Goal: Transaction & Acquisition: Purchase product/service

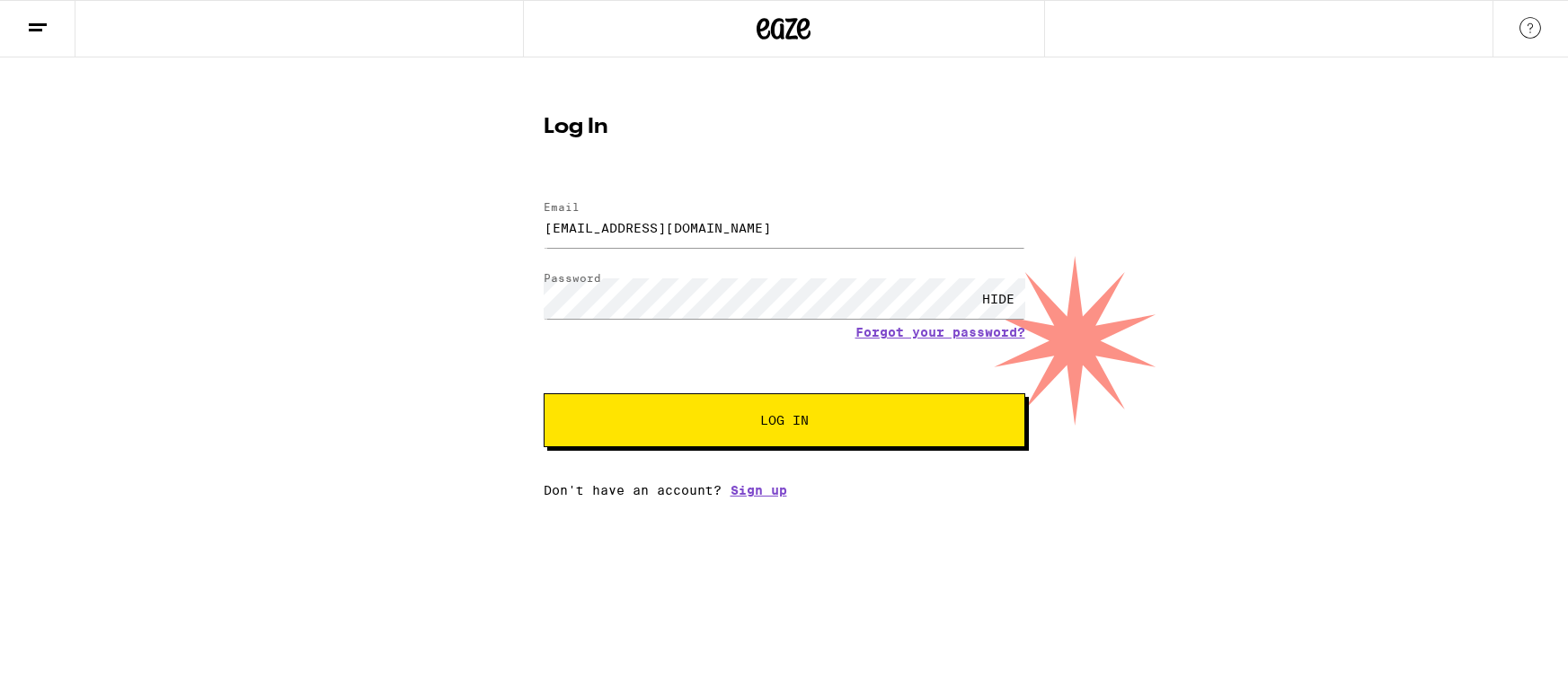
click at [1002, 298] on div "HIDE" at bounding box center [999, 298] width 54 height 41
click at [804, 445] on button "Log In" at bounding box center [784, 420] width 482 height 54
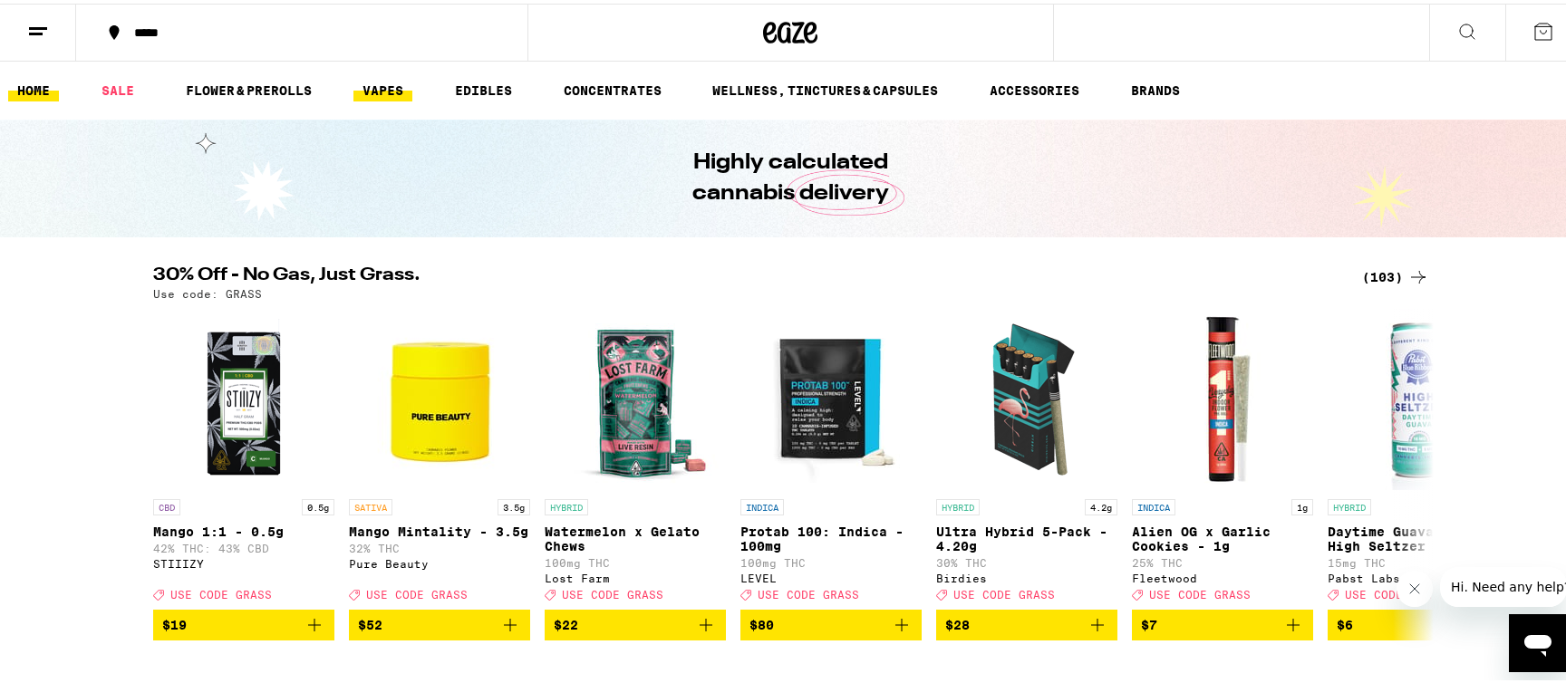
click at [380, 91] on link "VAPES" at bounding box center [382, 87] width 59 height 22
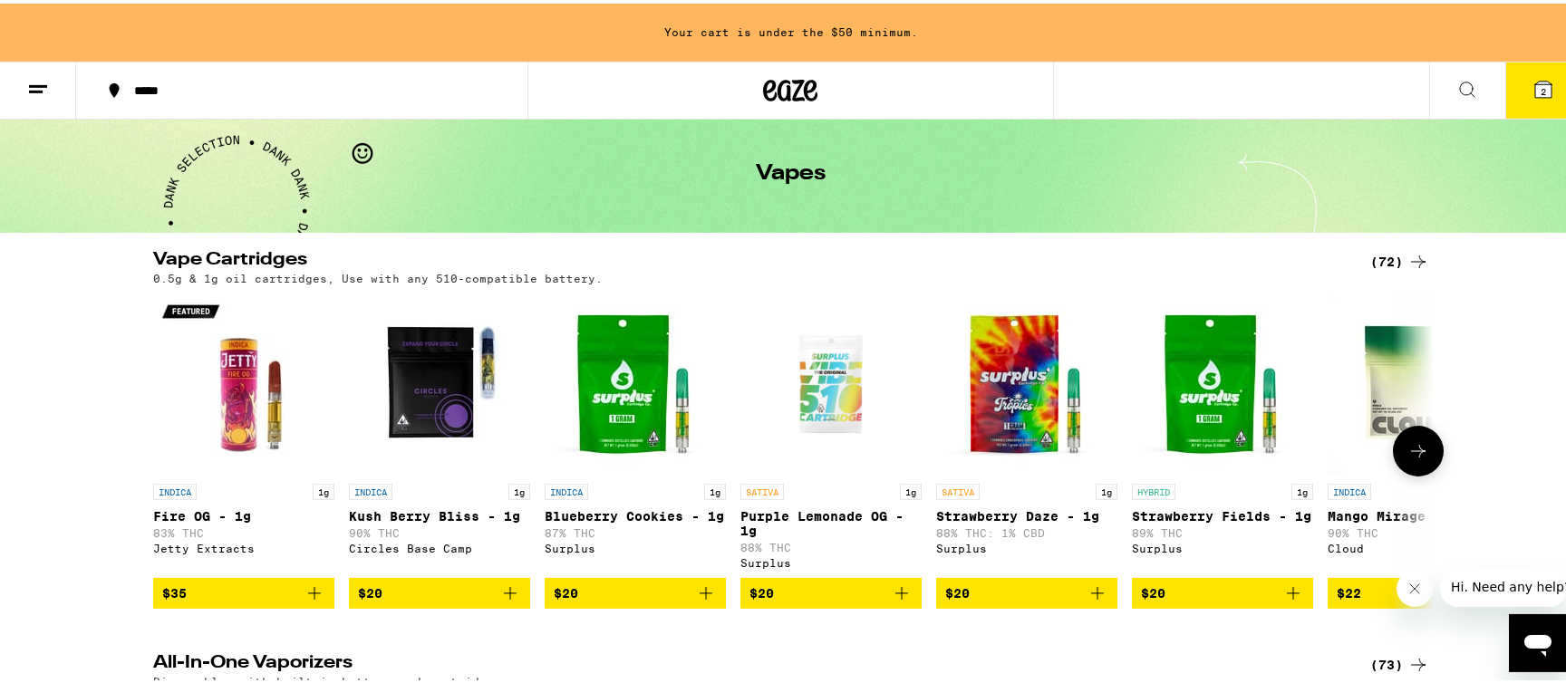
scroll to position [186, 0]
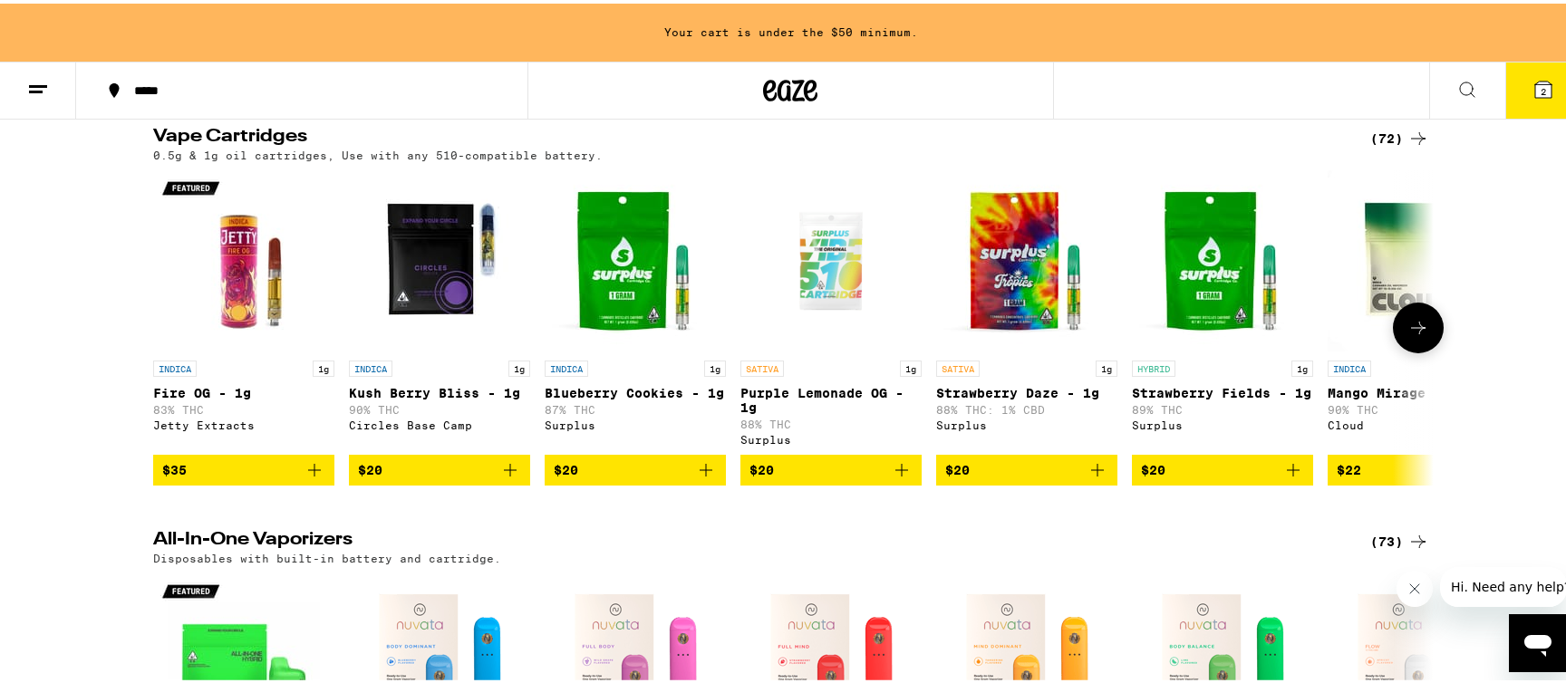
click at [1416, 335] on icon at bounding box center [1418, 325] width 22 height 22
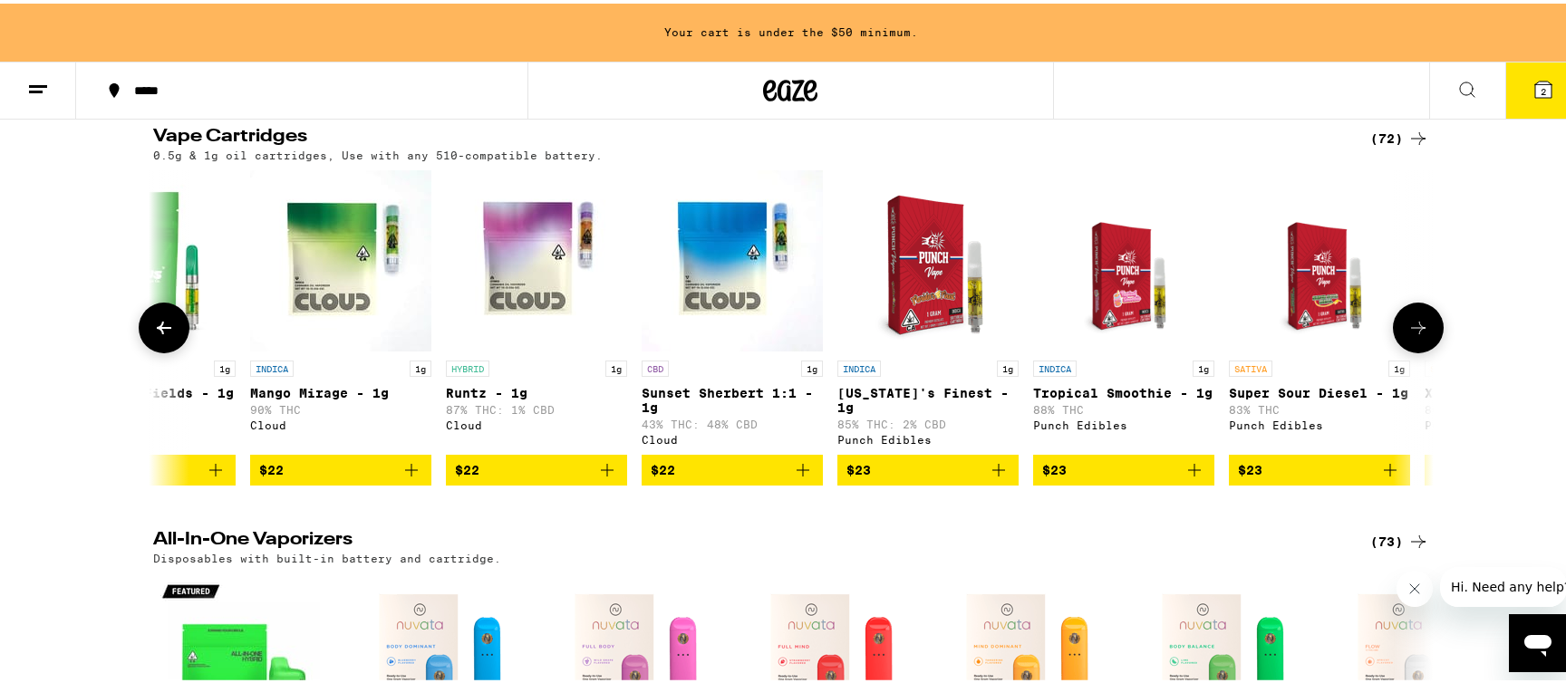
scroll to position [0, 1078]
click at [1416, 335] on icon at bounding box center [1418, 325] width 22 height 22
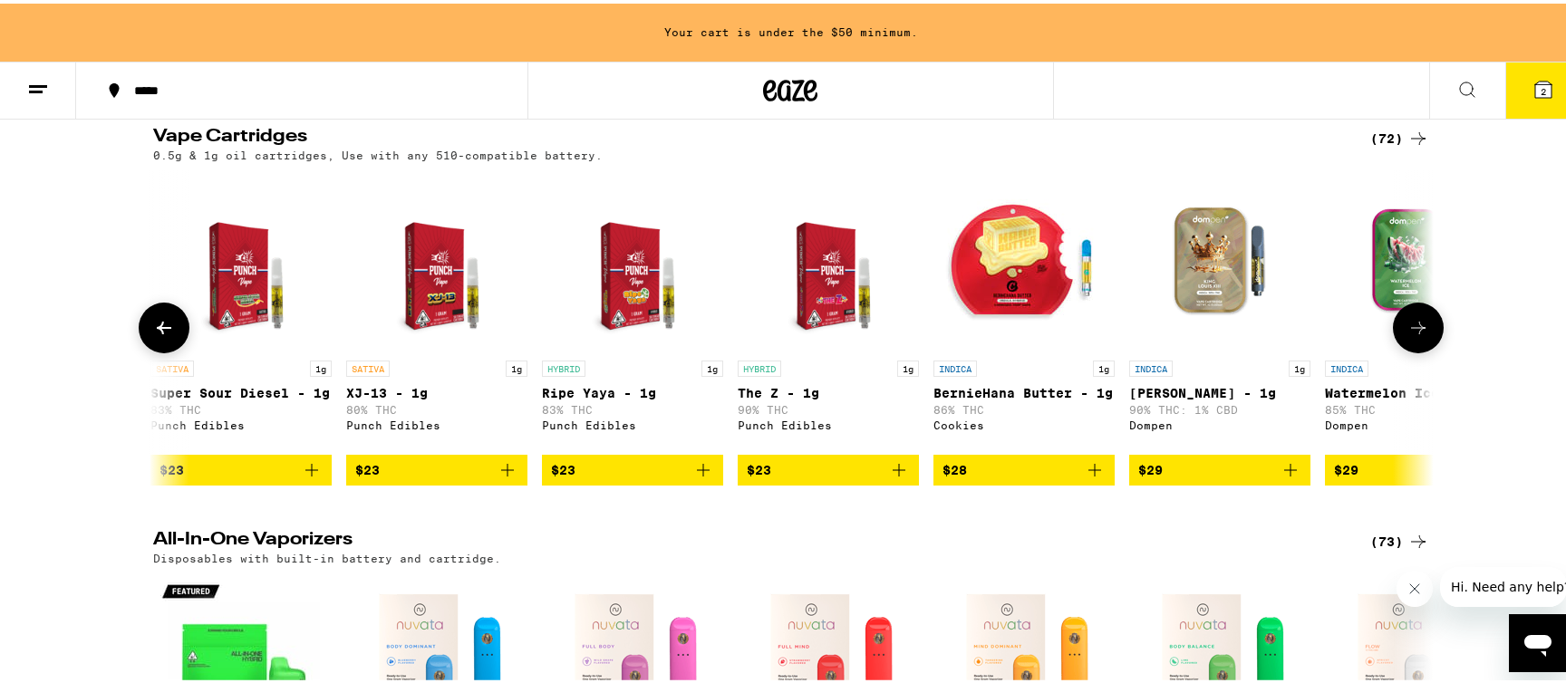
scroll to position [0, 2157]
click at [1416, 335] on icon at bounding box center [1418, 325] width 22 height 22
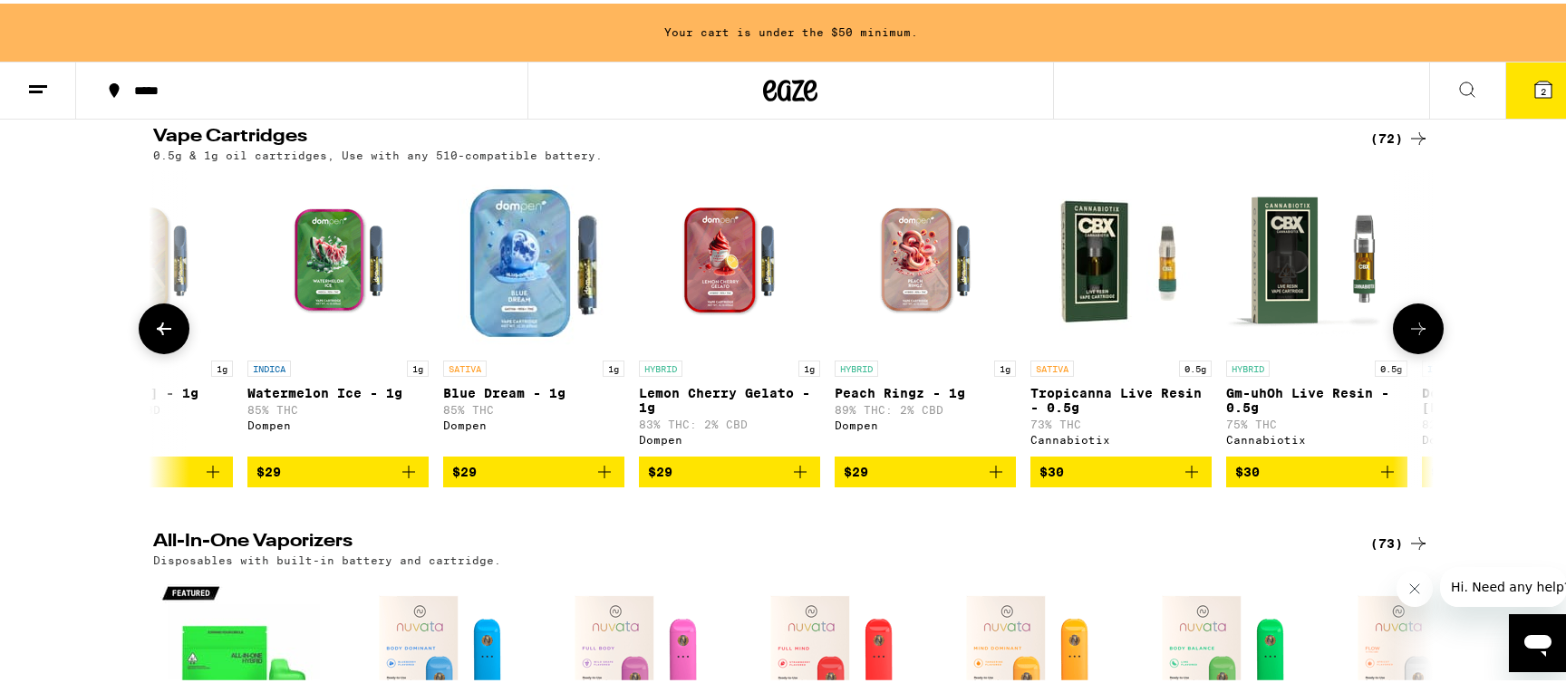
scroll to position [0, 3235]
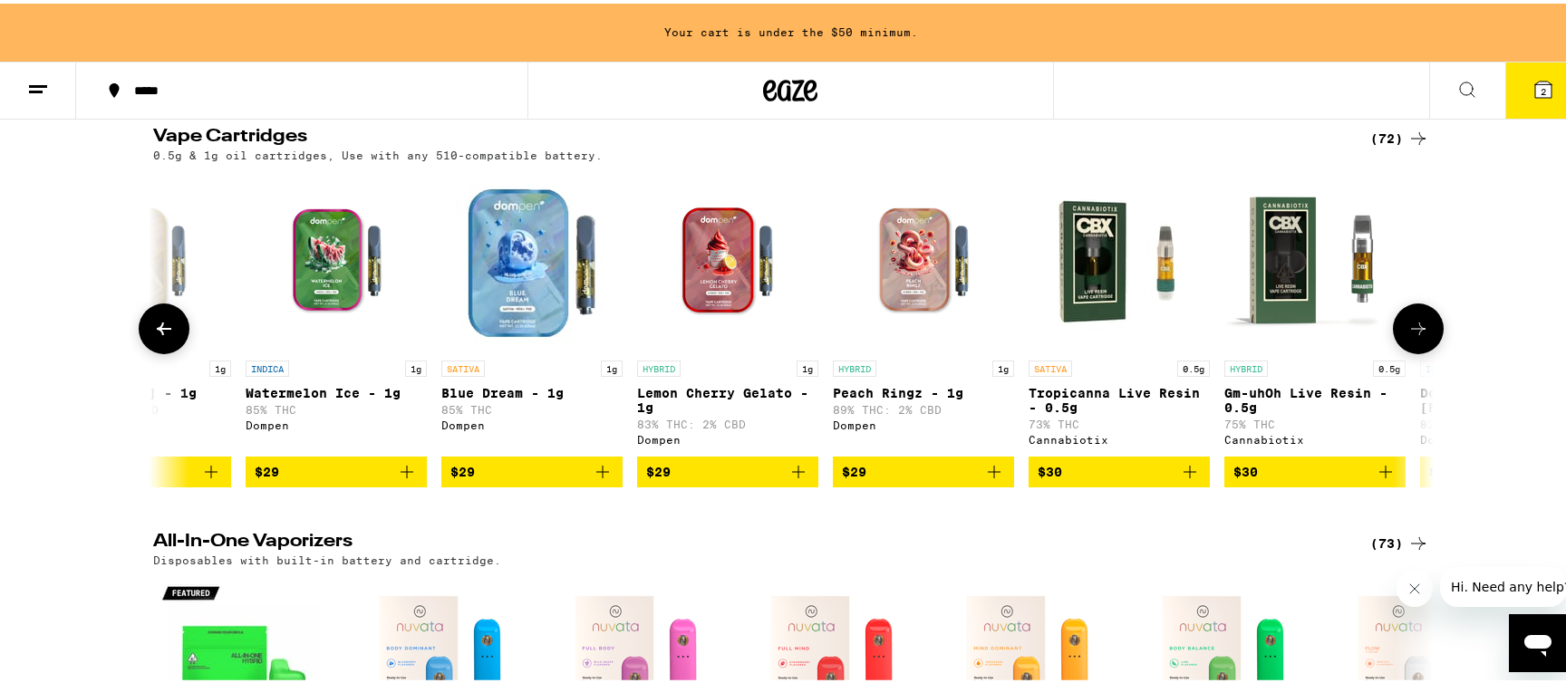
click at [161, 336] on icon at bounding box center [164, 325] width 22 height 22
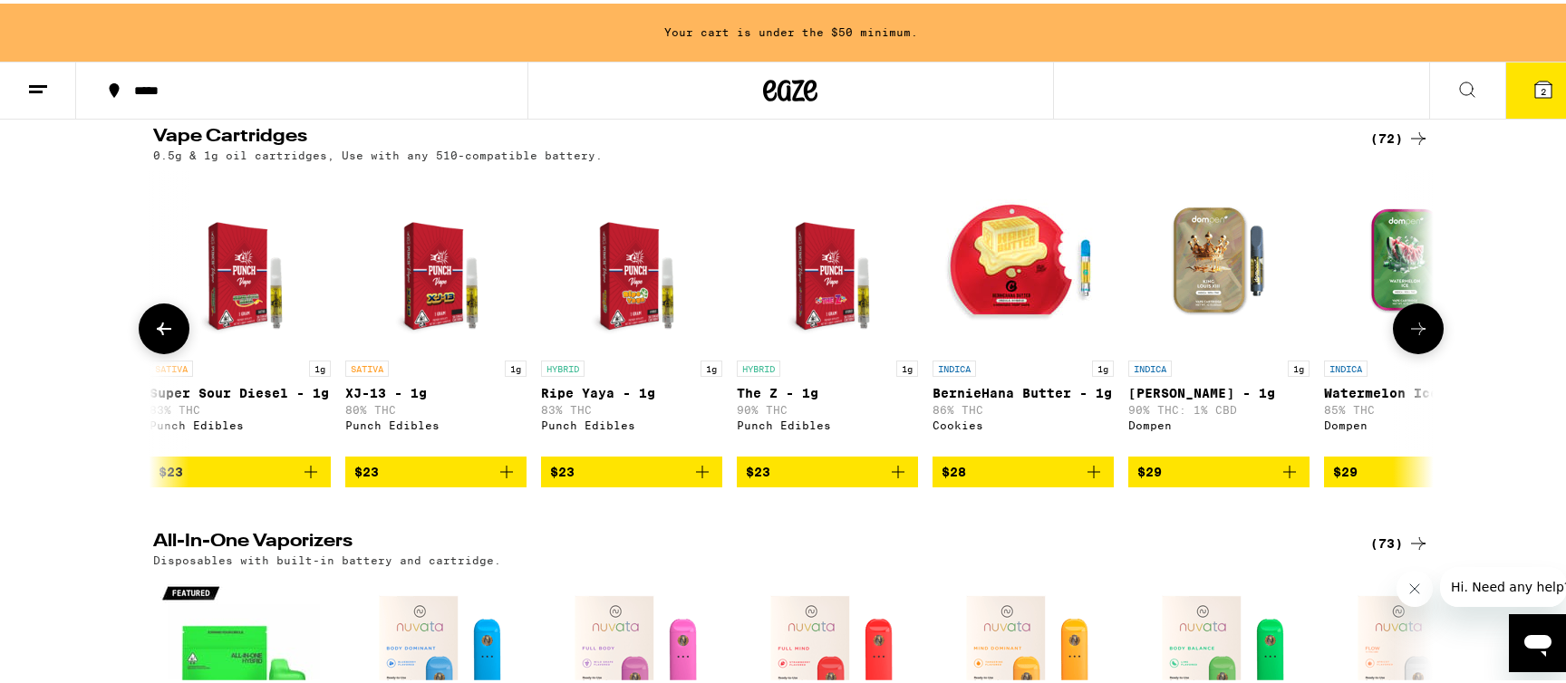
click at [159, 332] on icon at bounding box center [164, 325] width 14 height 13
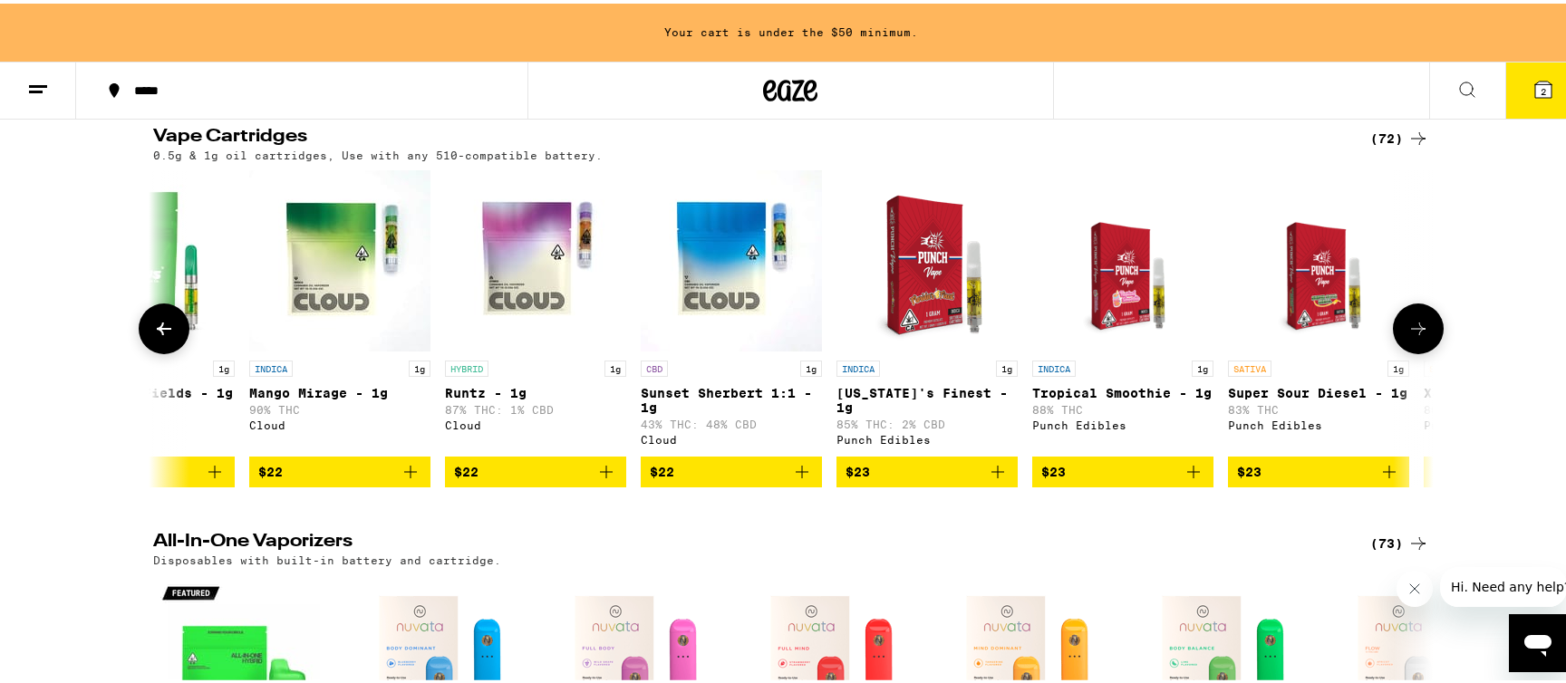
click at [158, 336] on icon at bounding box center [164, 325] width 22 height 22
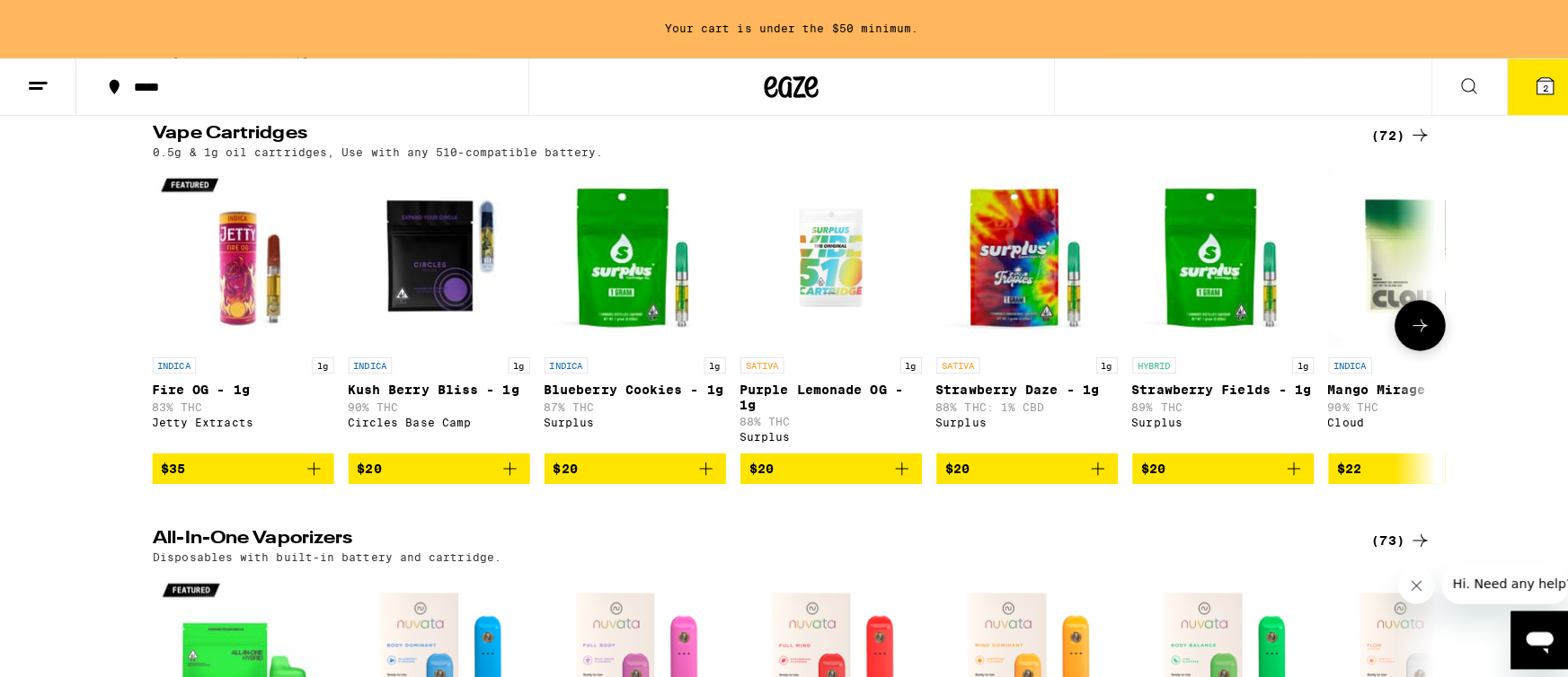
scroll to position [0, 0]
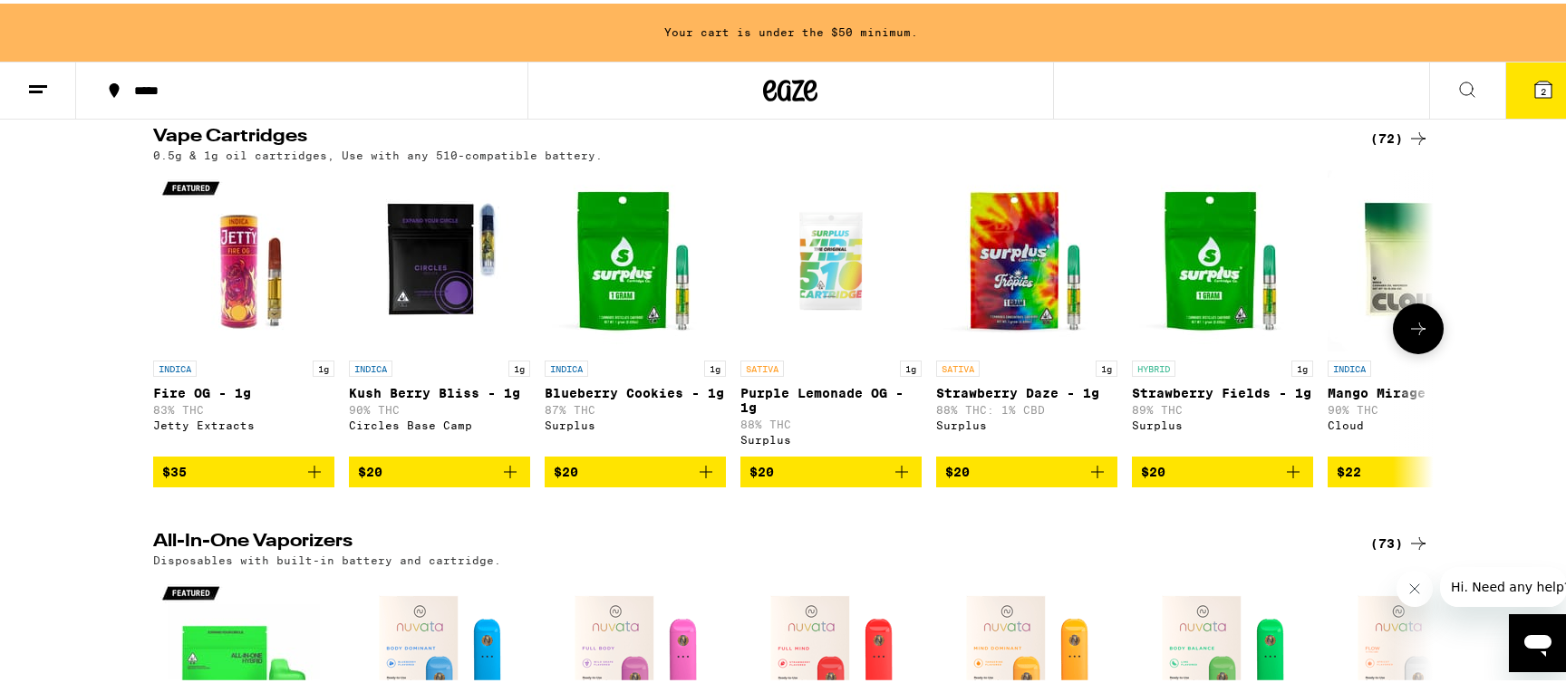
click at [426, 394] on p "Kush Berry Bliss - 1g" at bounding box center [439, 389] width 181 height 14
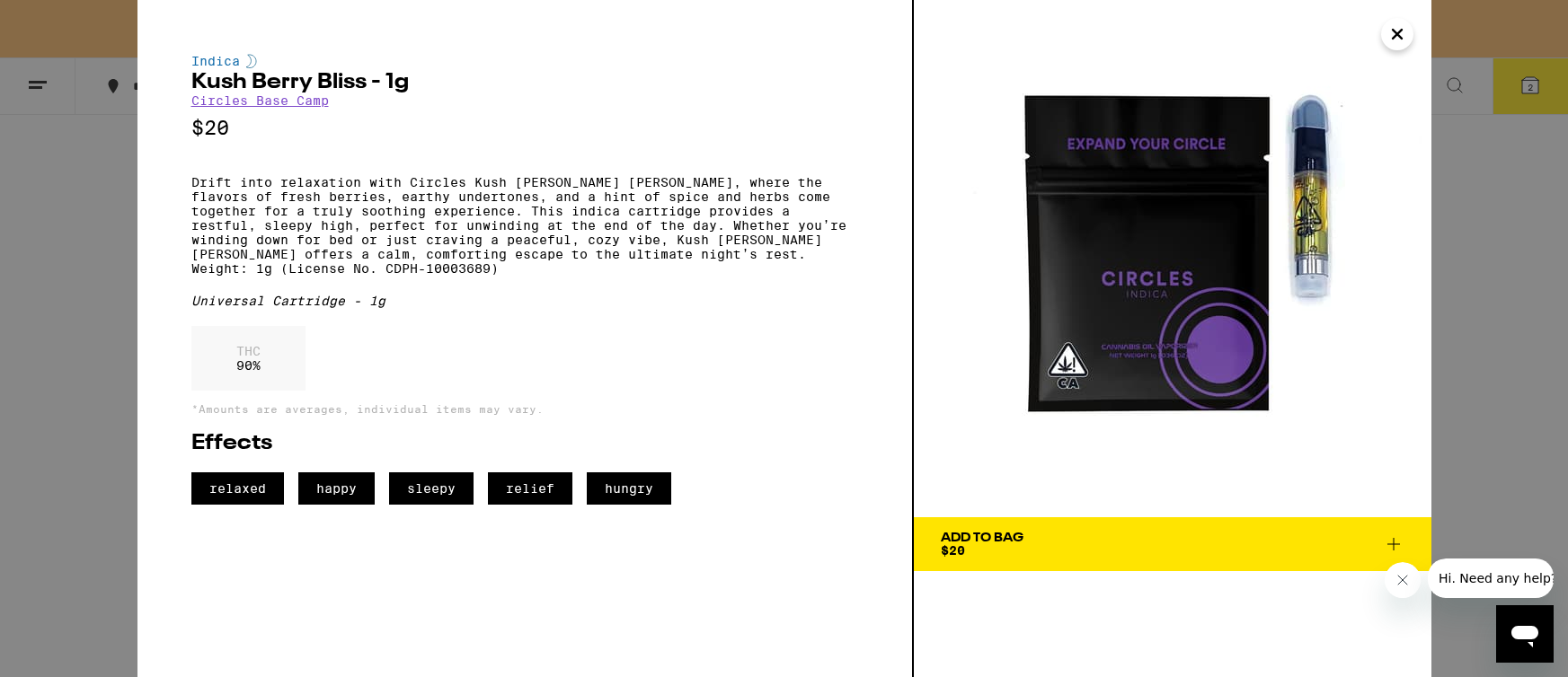
click at [92, 57] on div "Indica Kush [PERSON_NAME] [PERSON_NAME] - 1g Circles Base Camp $20 Drift into r…" at bounding box center [784, 338] width 1568 height 677
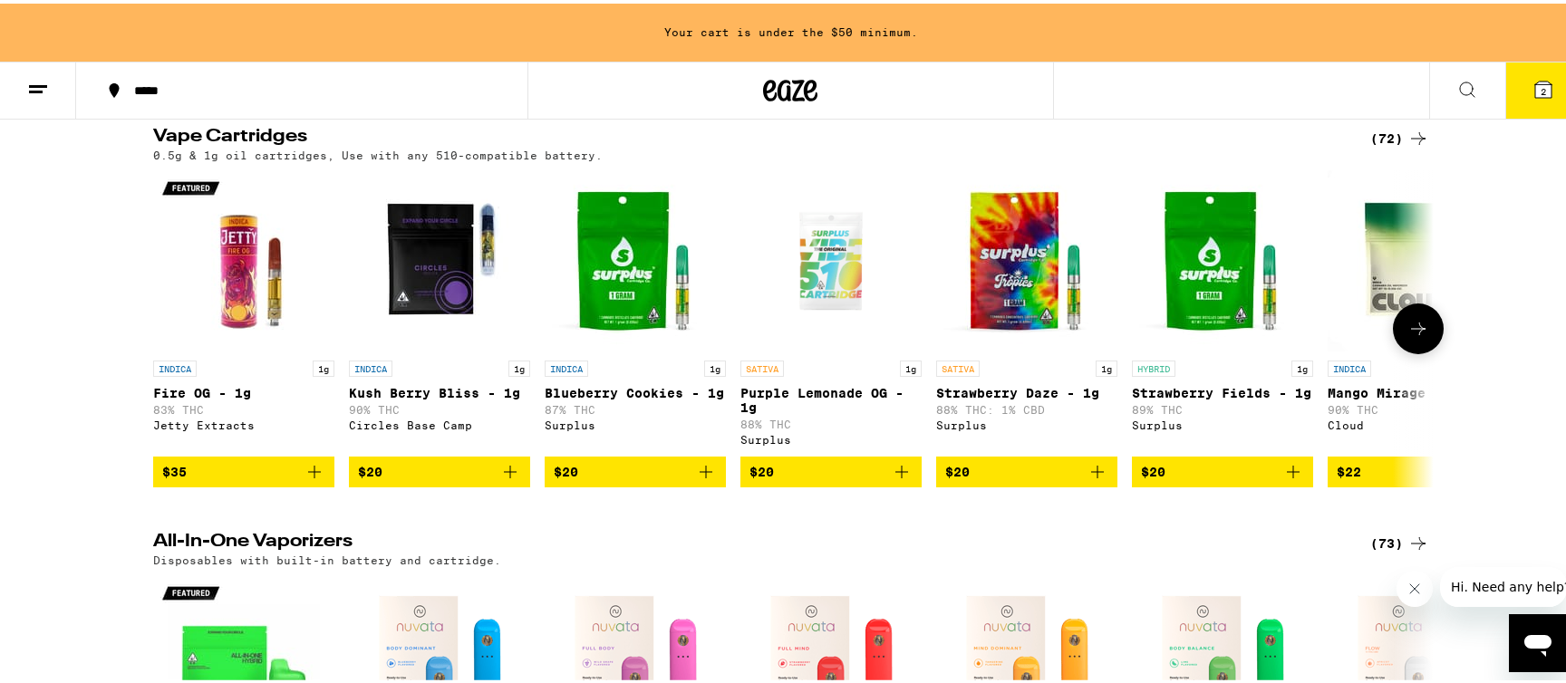
click at [1001, 278] on img "Open page for Strawberry Daze - 1g from Surplus" at bounding box center [1026, 257] width 181 height 181
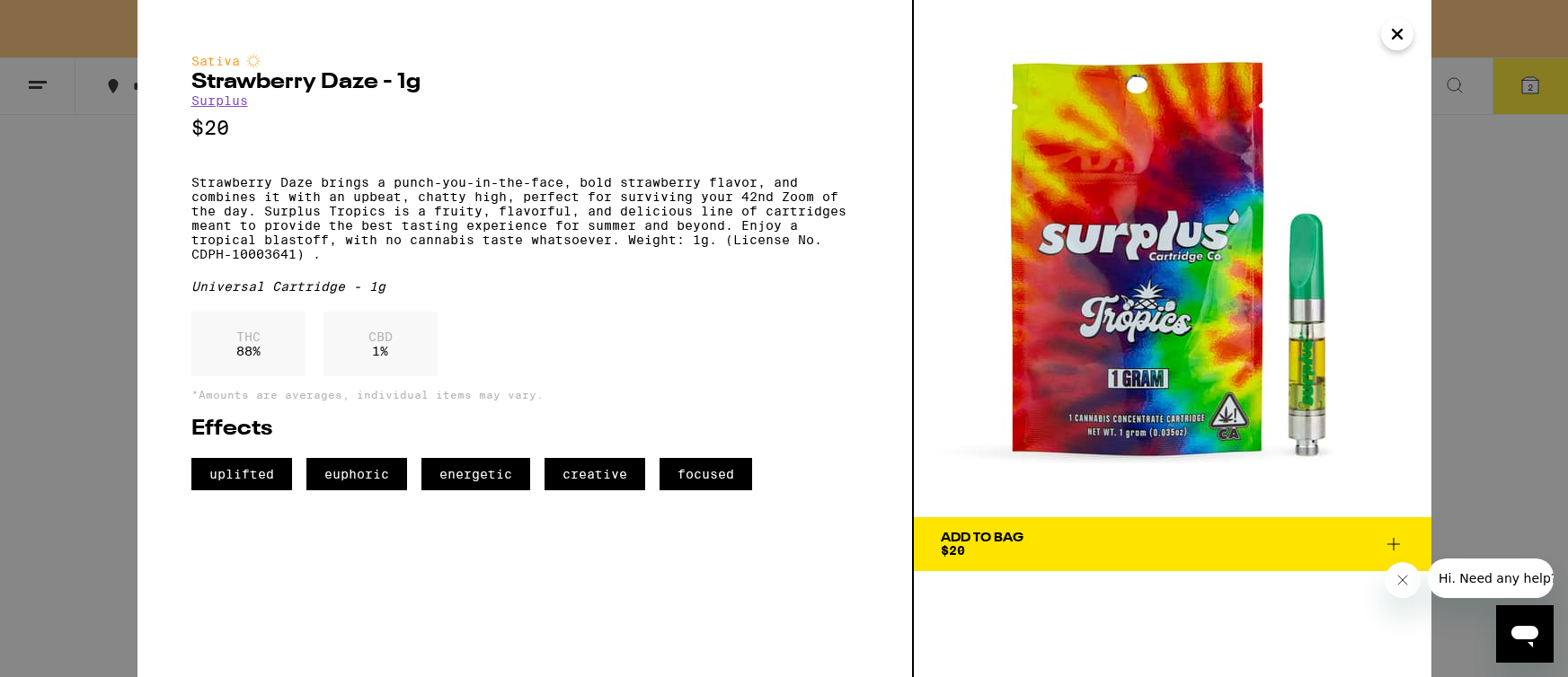
click at [1054, 541] on span "Add To Bag $20" at bounding box center [1173, 543] width 464 height 25
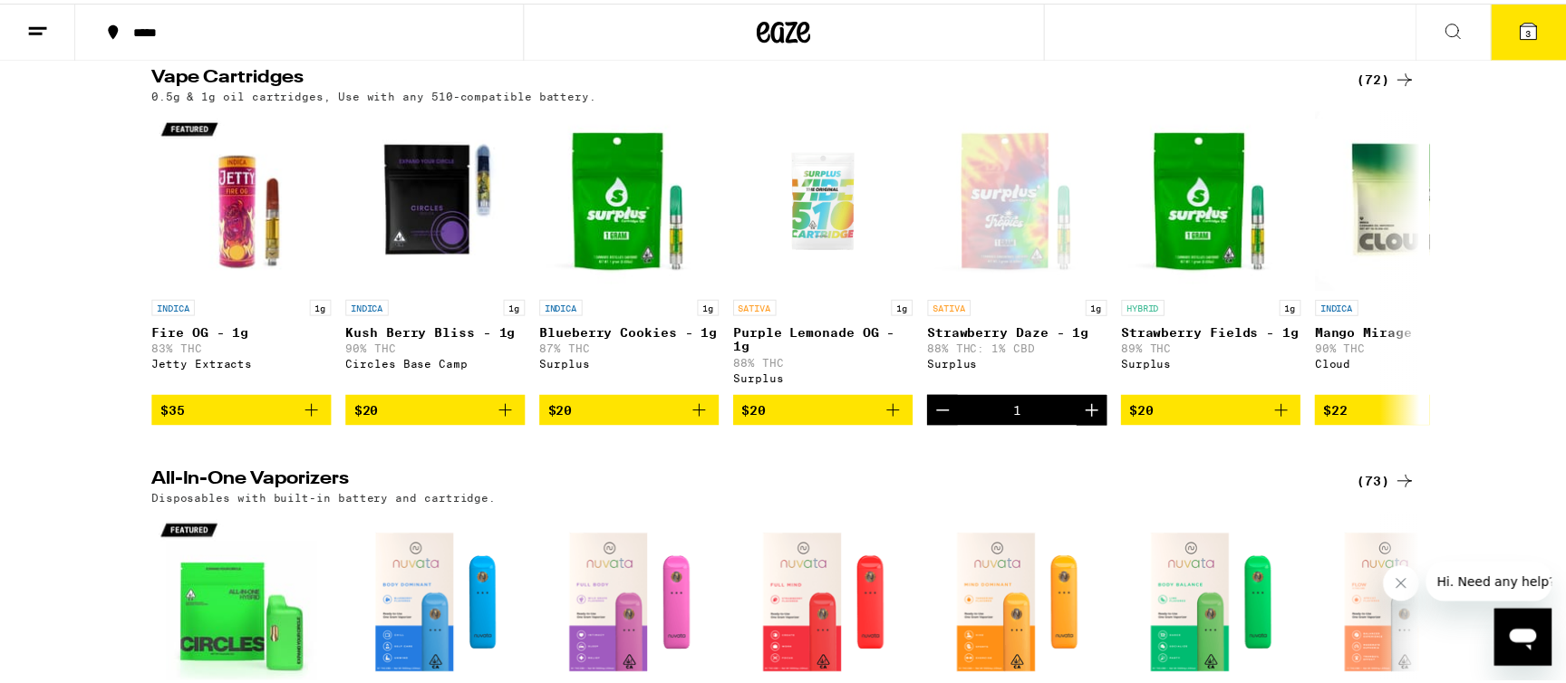
scroll to position [128, 0]
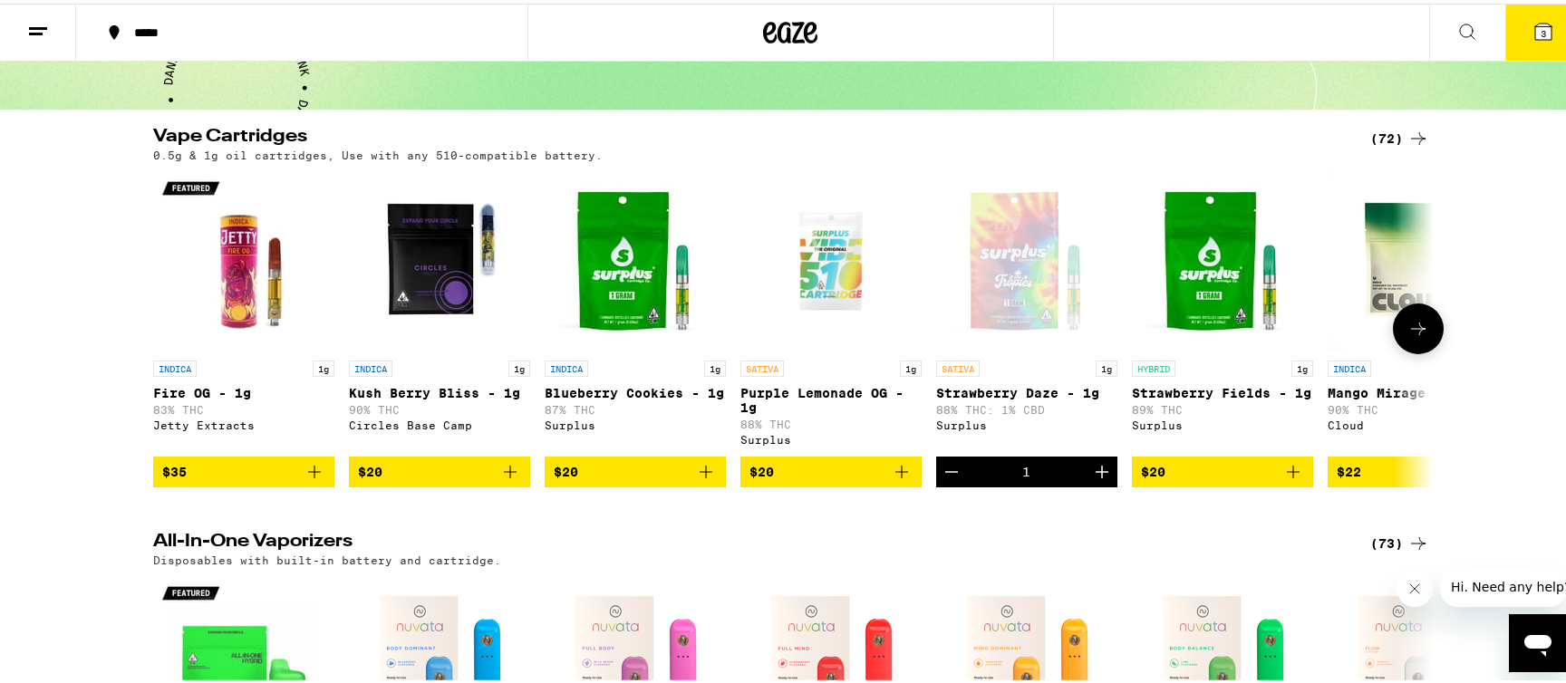
click at [1095, 475] on icon "Increment" at bounding box center [1101, 468] width 13 height 13
click at [499, 479] on icon "Add to bag" at bounding box center [510, 469] width 22 height 22
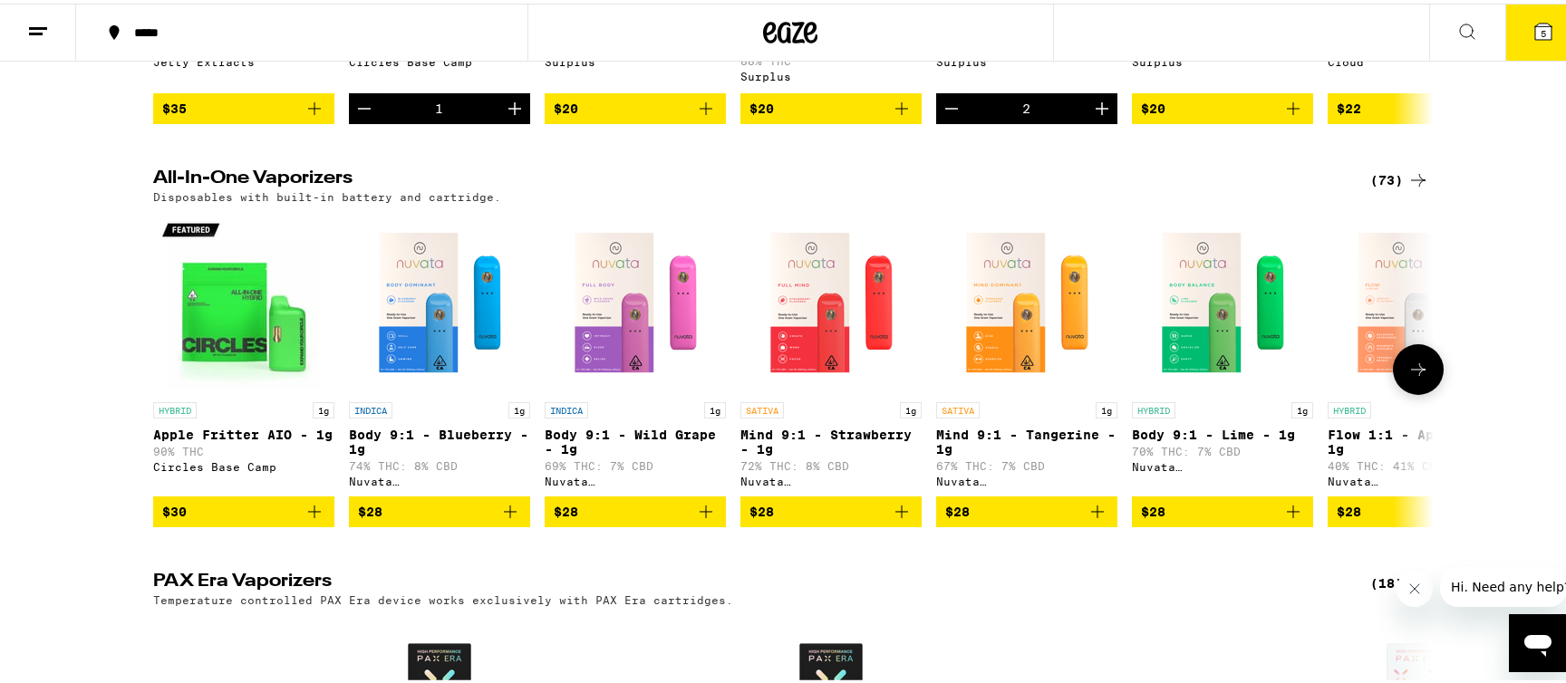
scroll to position [497, 0]
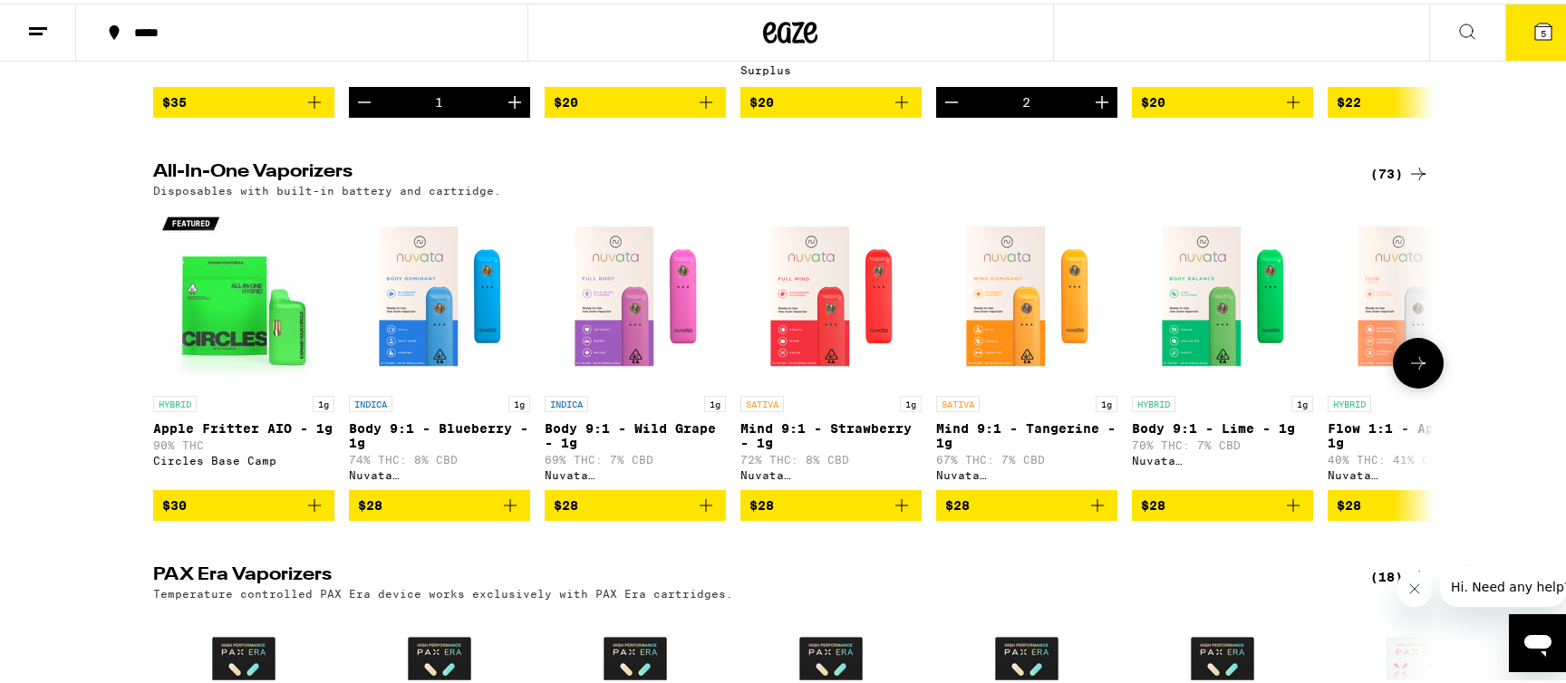
click at [304, 513] on icon "Add to bag" at bounding box center [315, 502] width 22 height 22
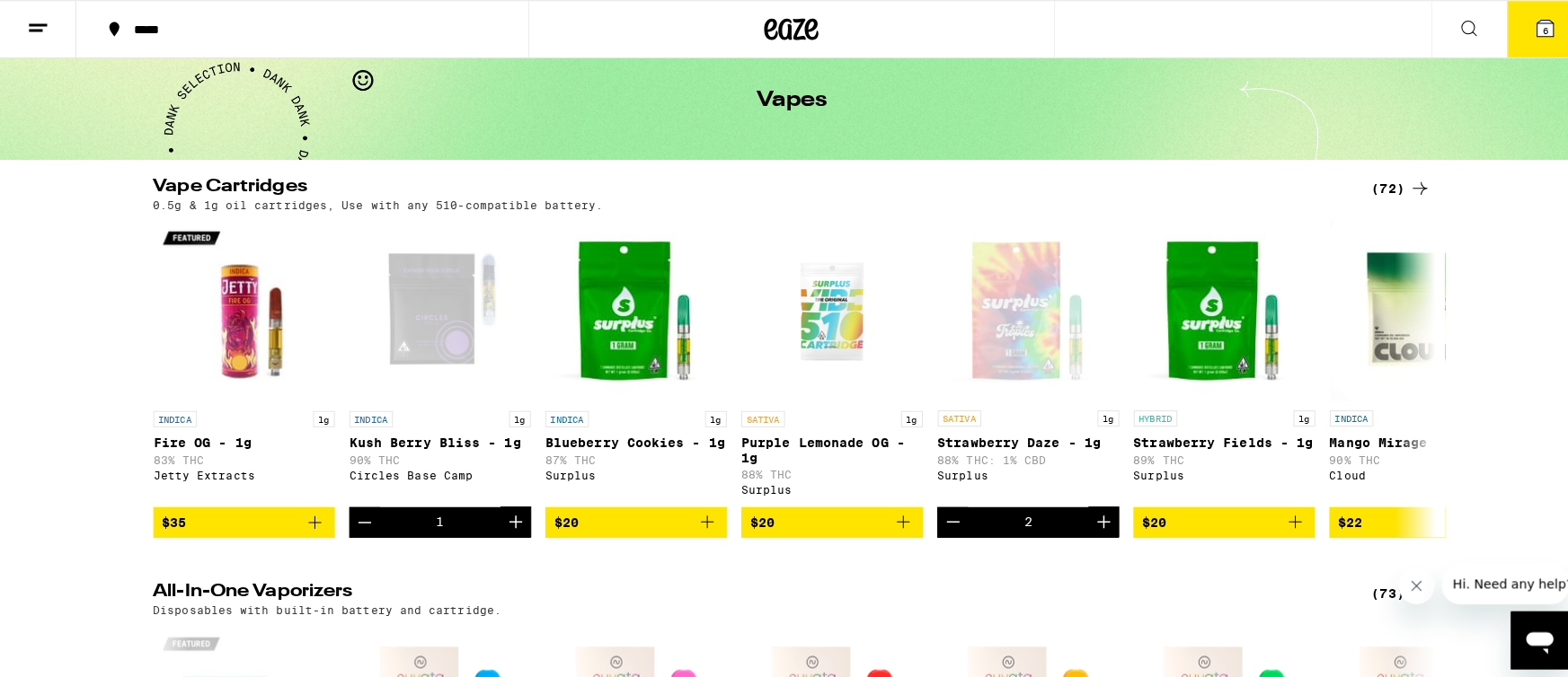
scroll to position [0, 0]
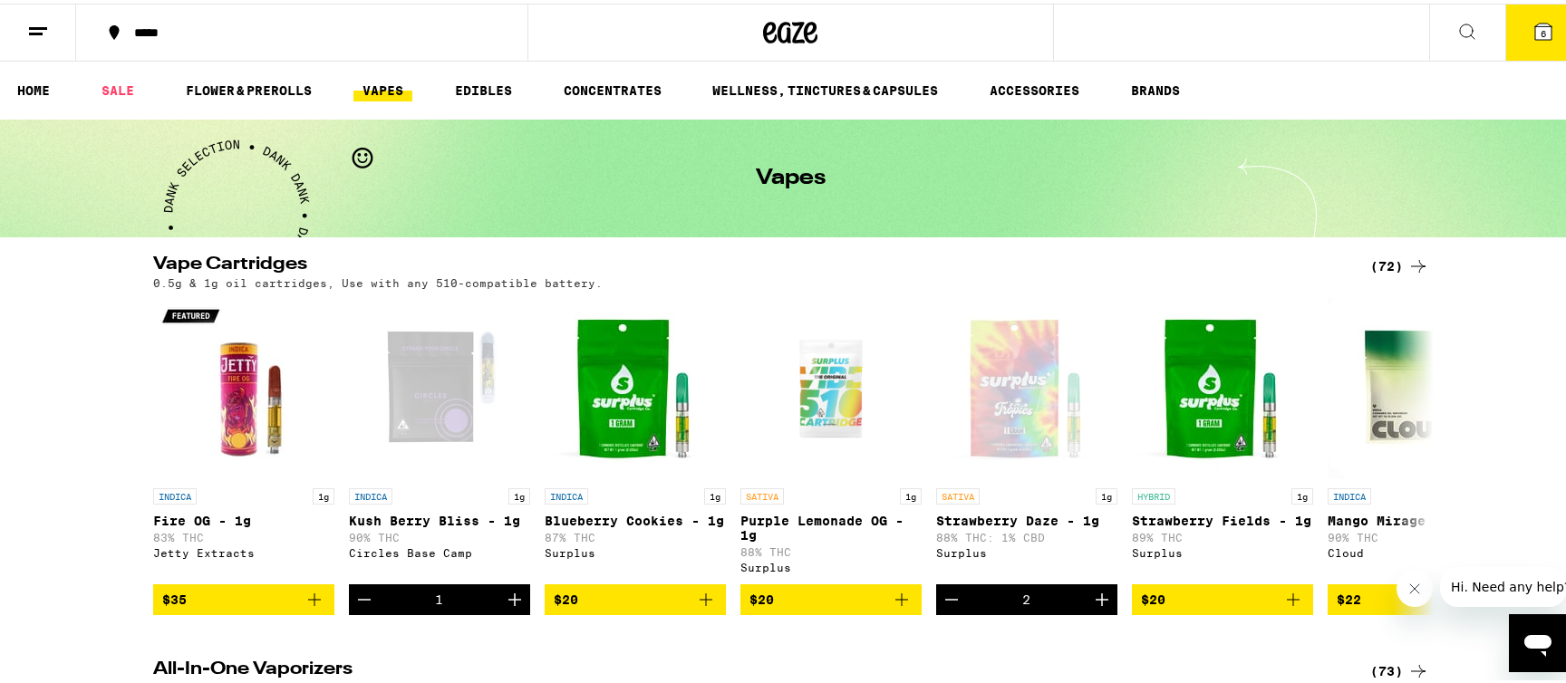
click at [1535, 28] on icon at bounding box center [1543, 28] width 16 height 16
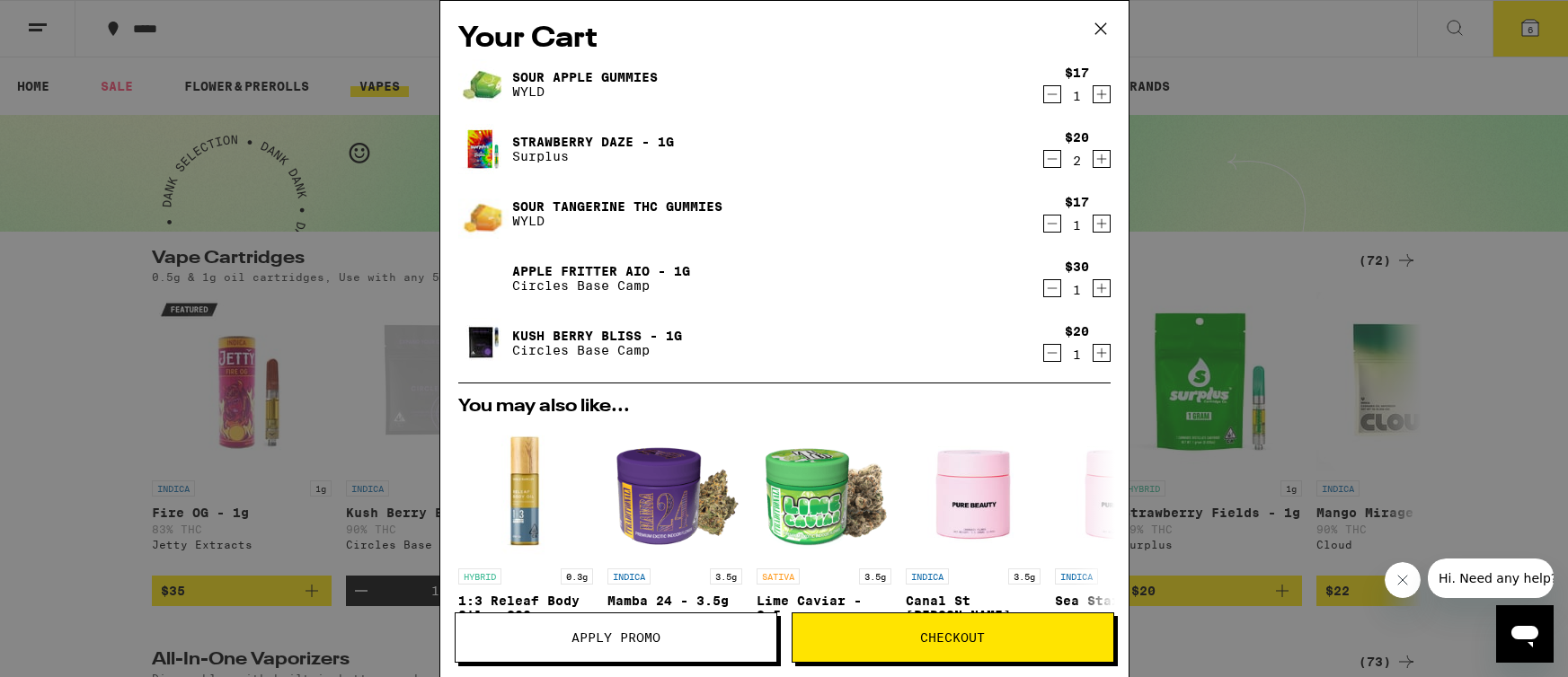
click at [1044, 94] on icon "Decrement" at bounding box center [1052, 94] width 16 height 22
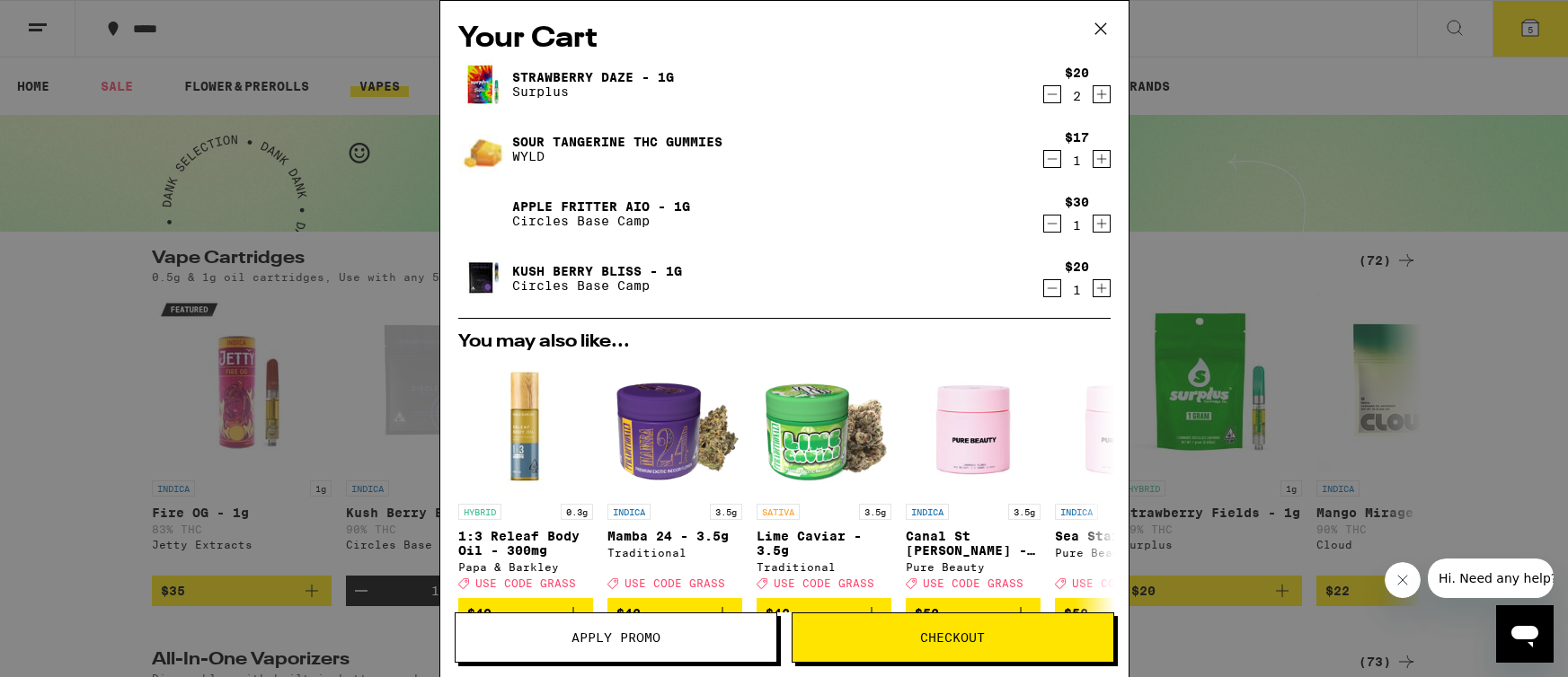
click at [1047, 159] on icon "Decrement" at bounding box center [1052, 159] width 10 height 0
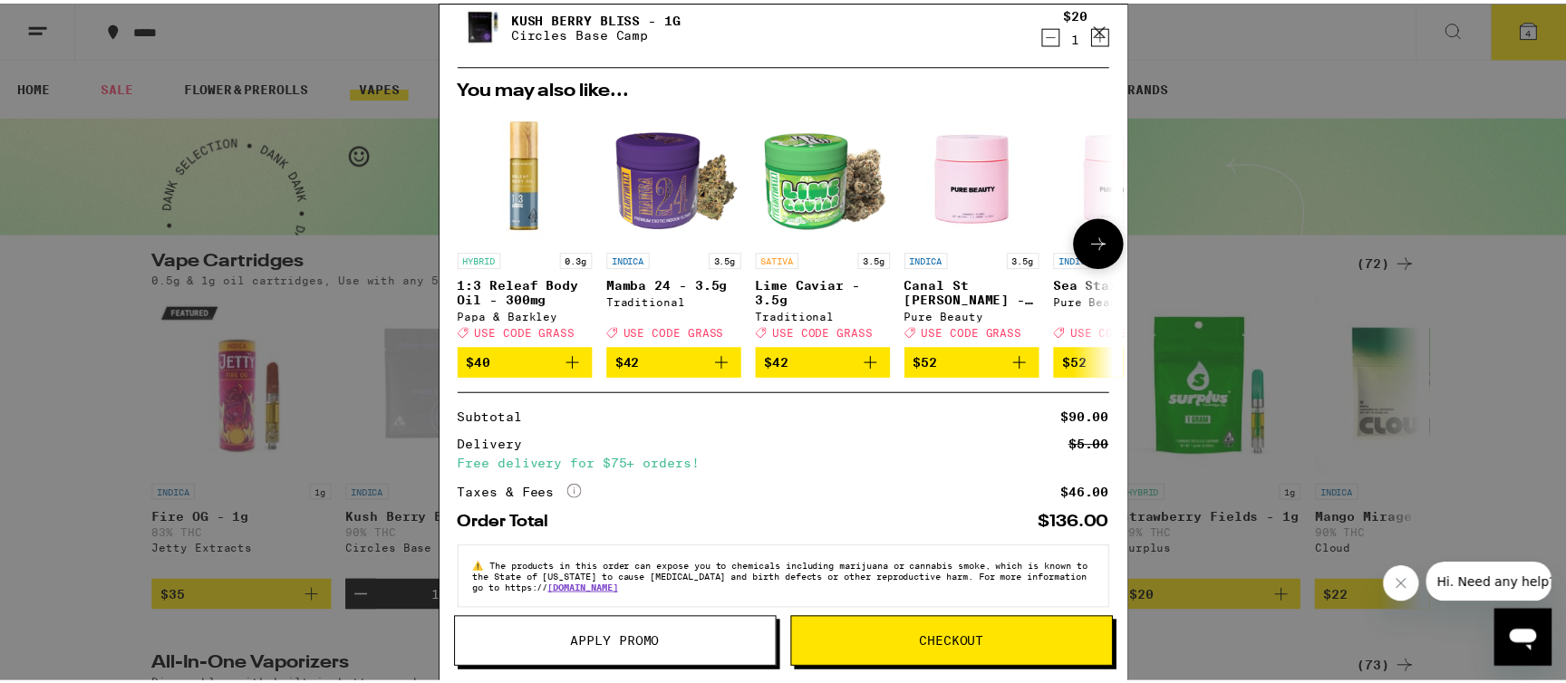
scroll to position [196, 0]
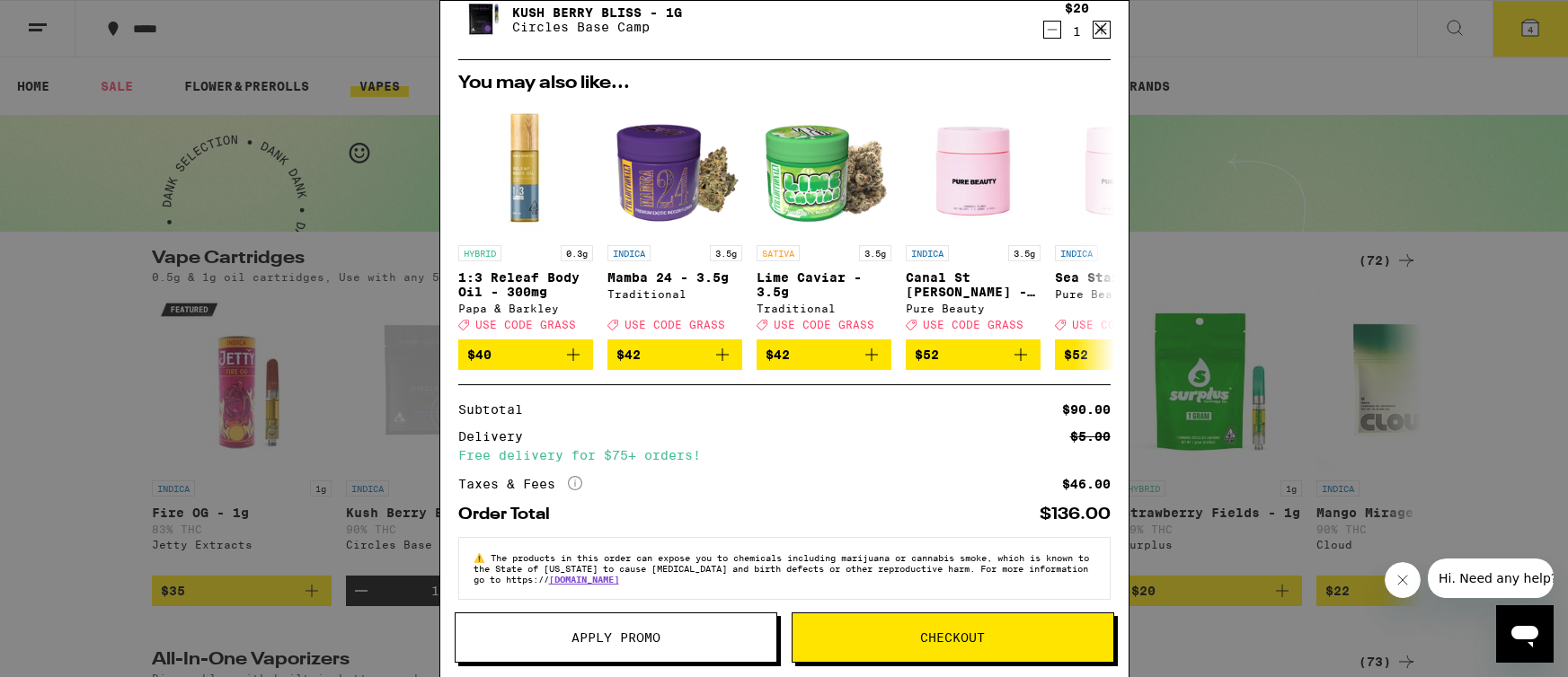
click at [923, 638] on span "Checkout" at bounding box center [952, 637] width 64 height 13
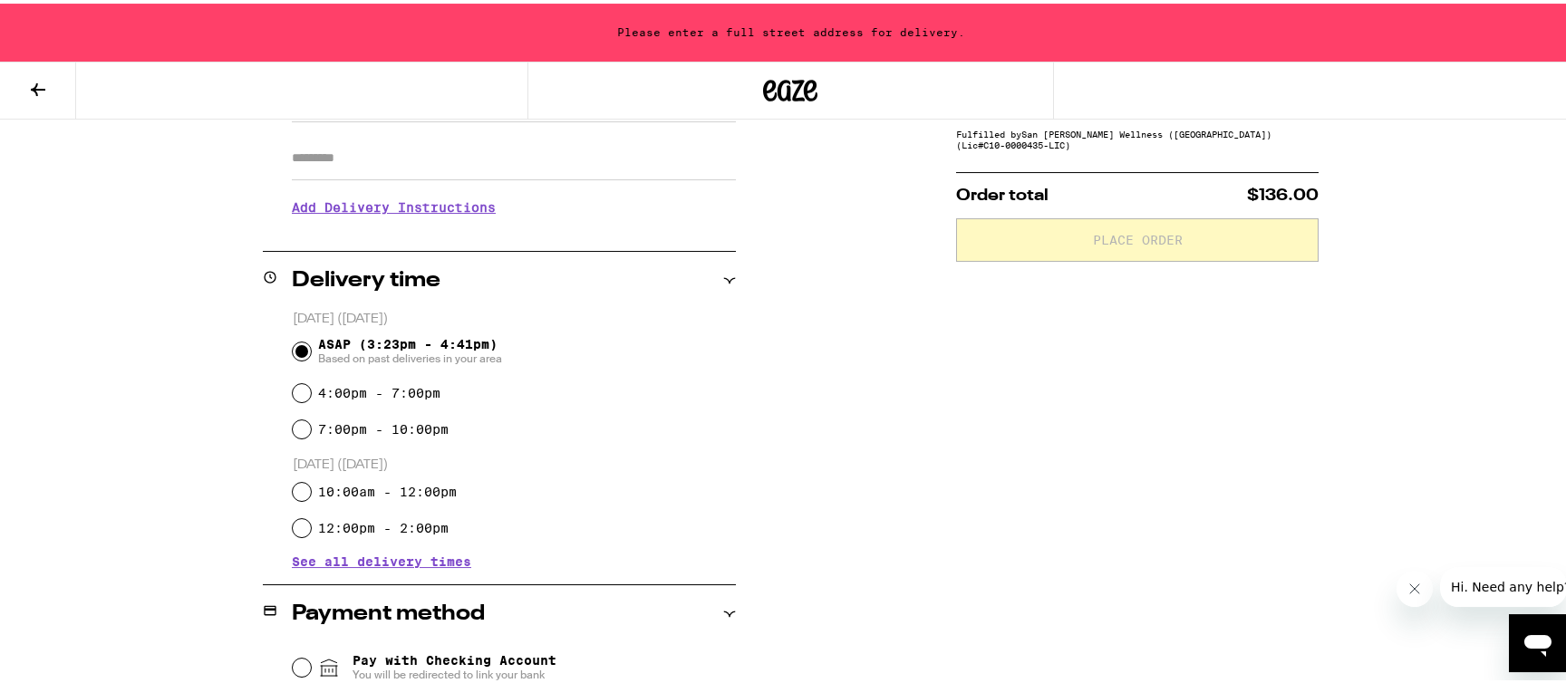
scroll to position [370, 0]
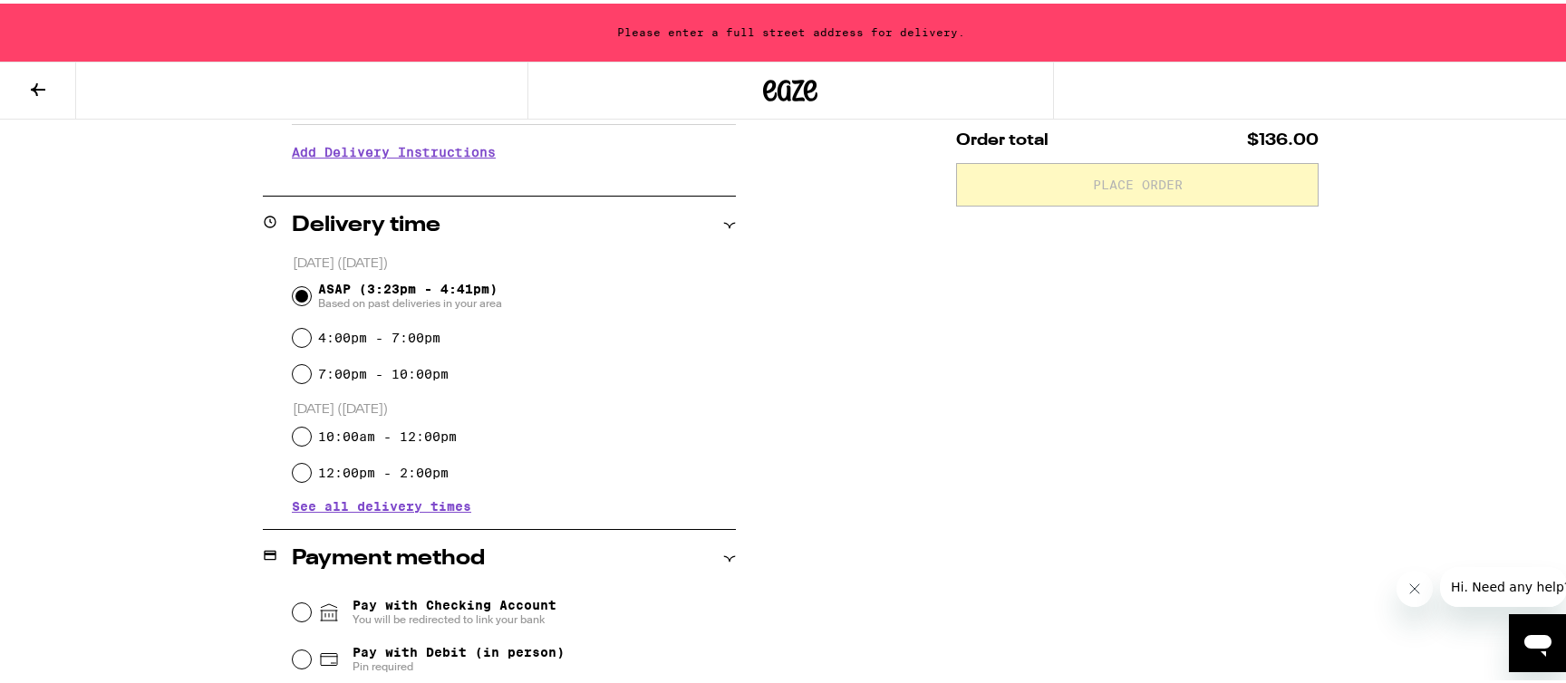
click at [328, 335] on label "4:00pm - 7:00pm" at bounding box center [379, 334] width 122 height 14
click at [311, 335] on input "4:00pm - 7:00pm" at bounding box center [302, 334] width 18 height 18
radio input "true"
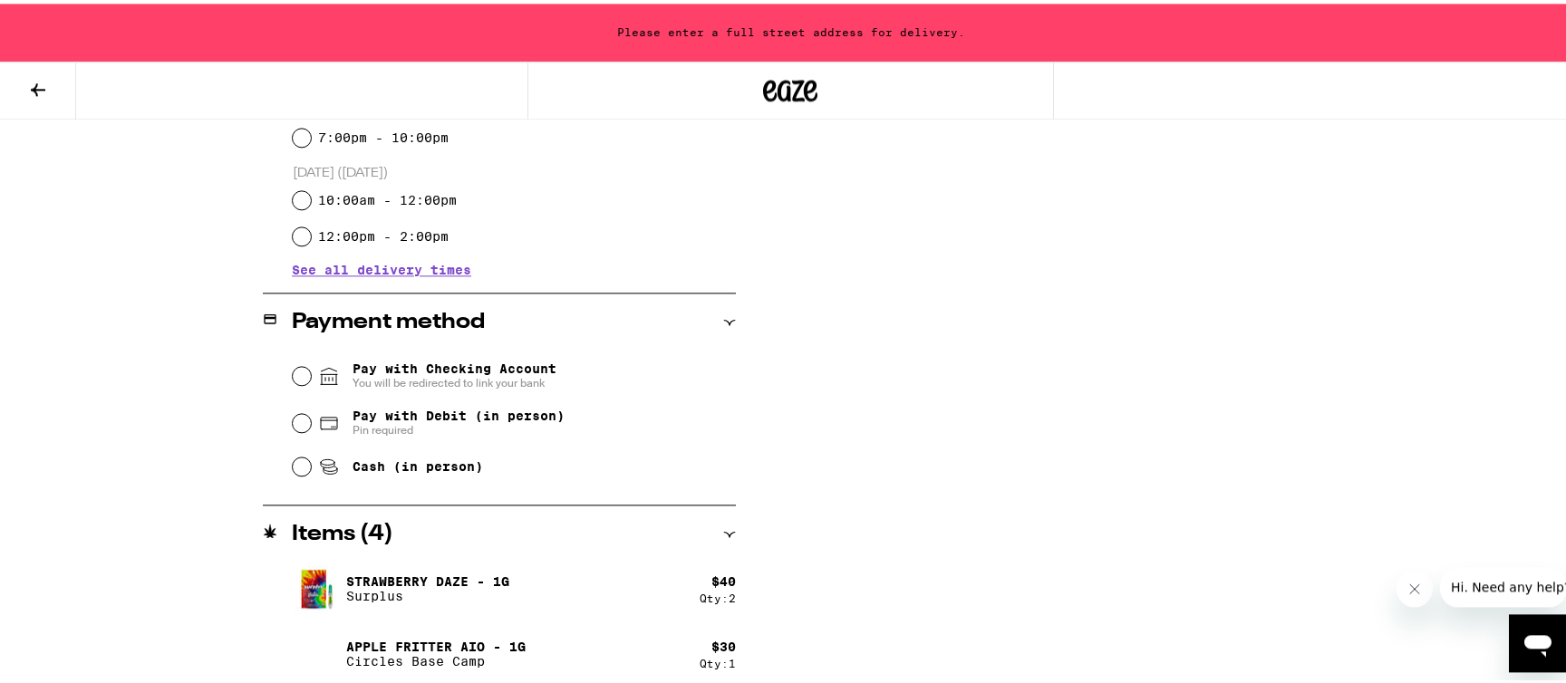
scroll to position [647, 0]
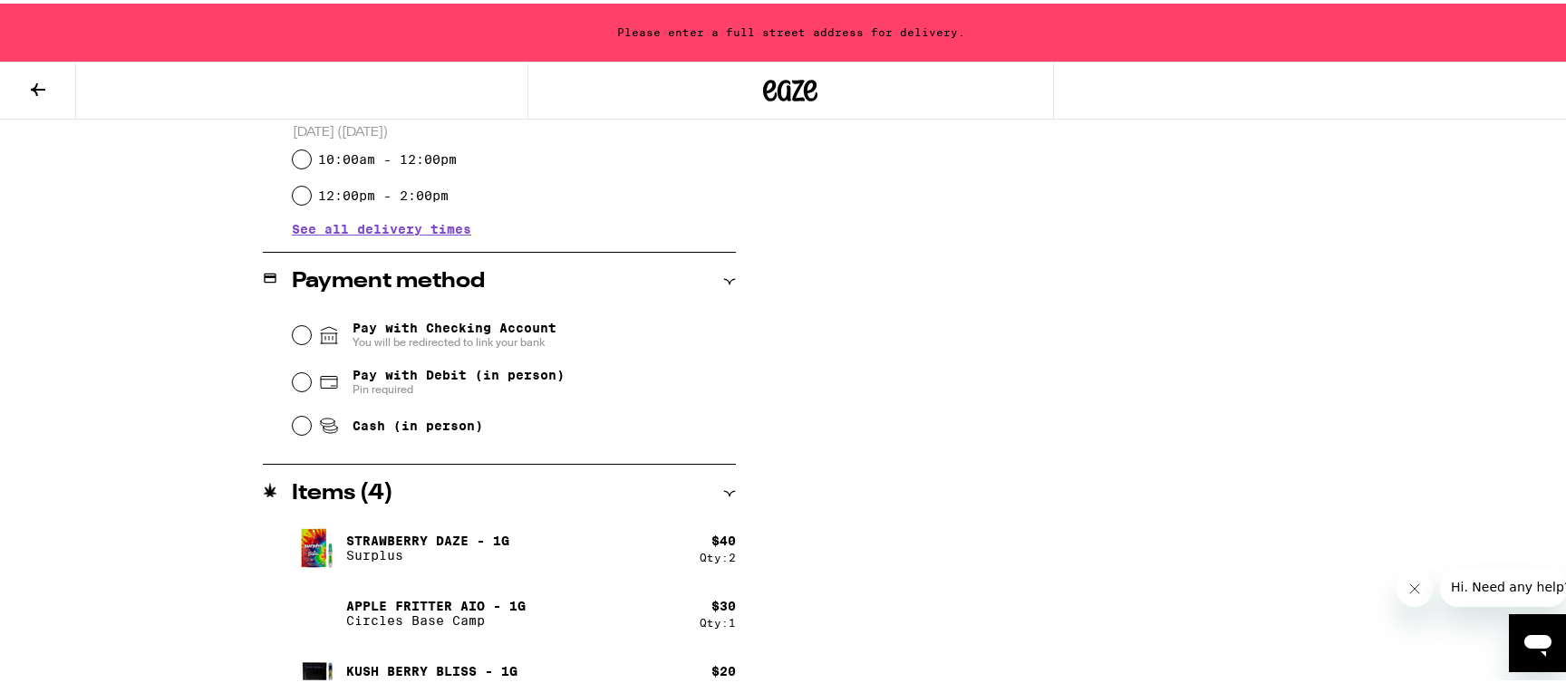
click at [369, 375] on span "Pay with Debit (in person)" at bounding box center [458, 371] width 212 height 14
click at [311, 375] on input "Pay with Debit (in person) Pin required" at bounding box center [302, 379] width 18 height 18
radio input "true"
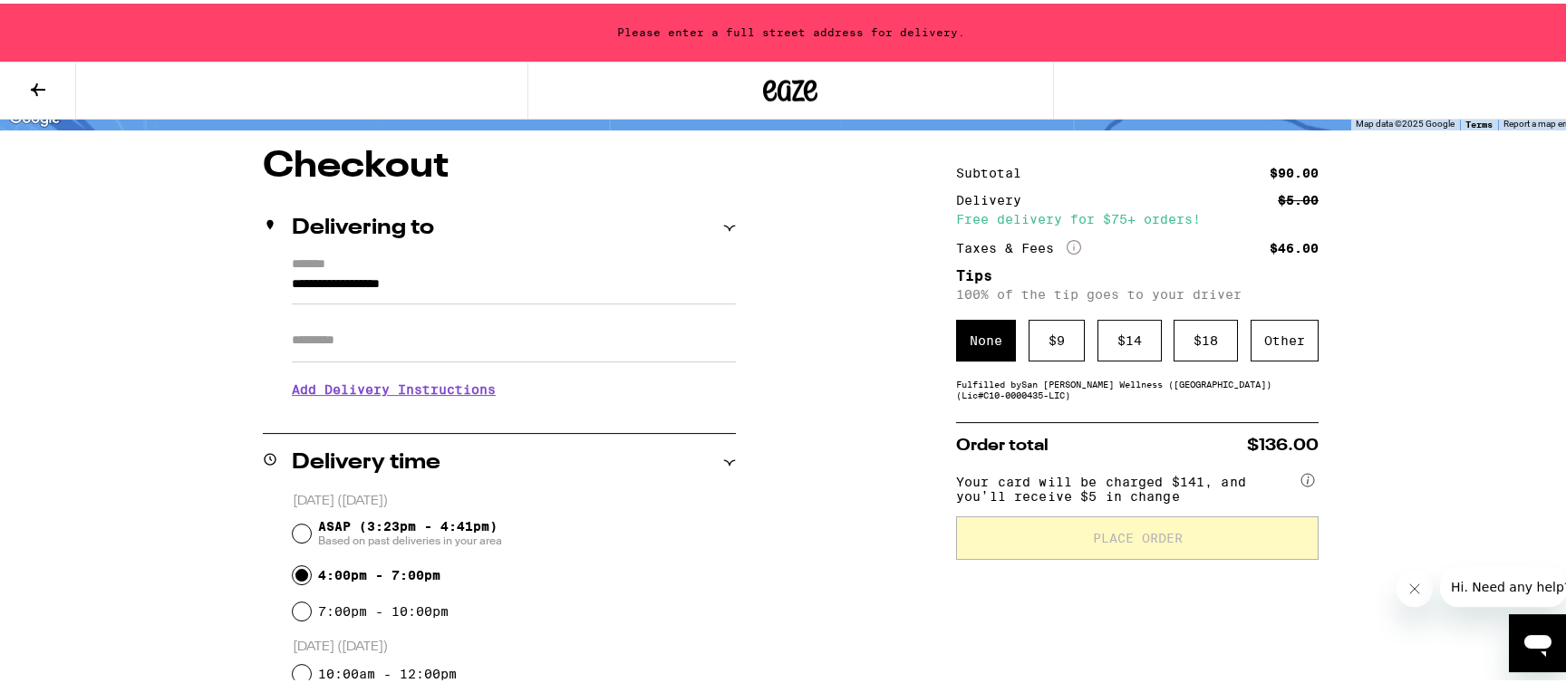
scroll to position [33, 0]
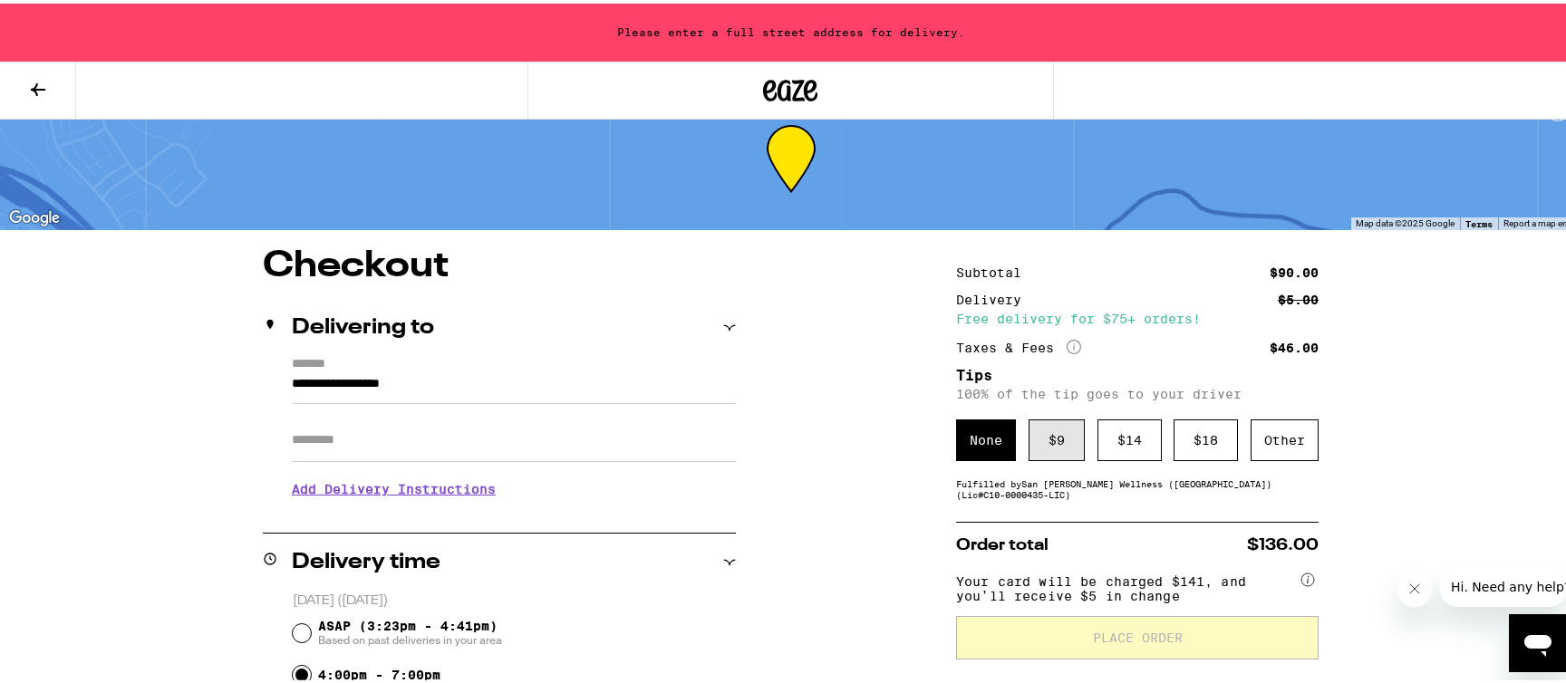
click at [1053, 441] on div "$ 9" at bounding box center [1056, 437] width 56 height 42
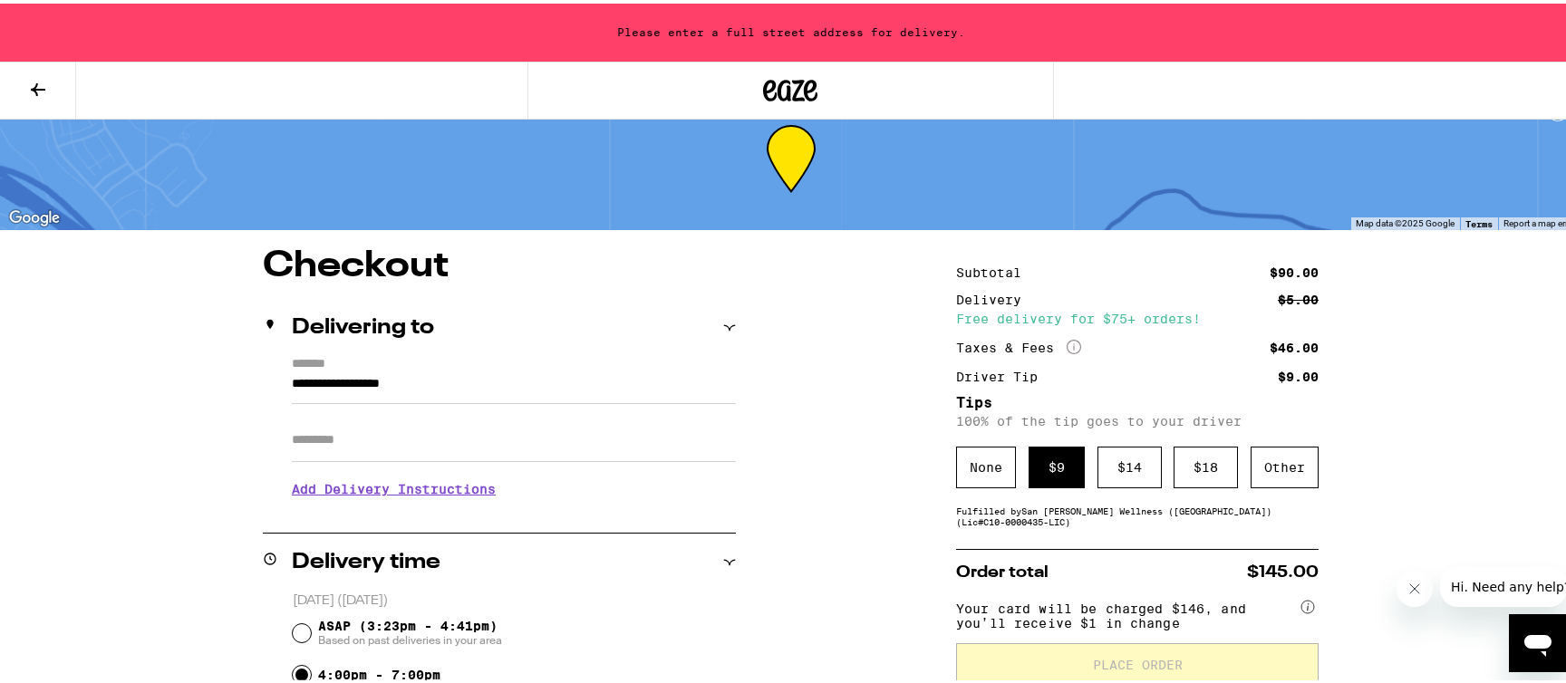
click at [461, 381] on input "**********" at bounding box center [514, 385] width 444 height 31
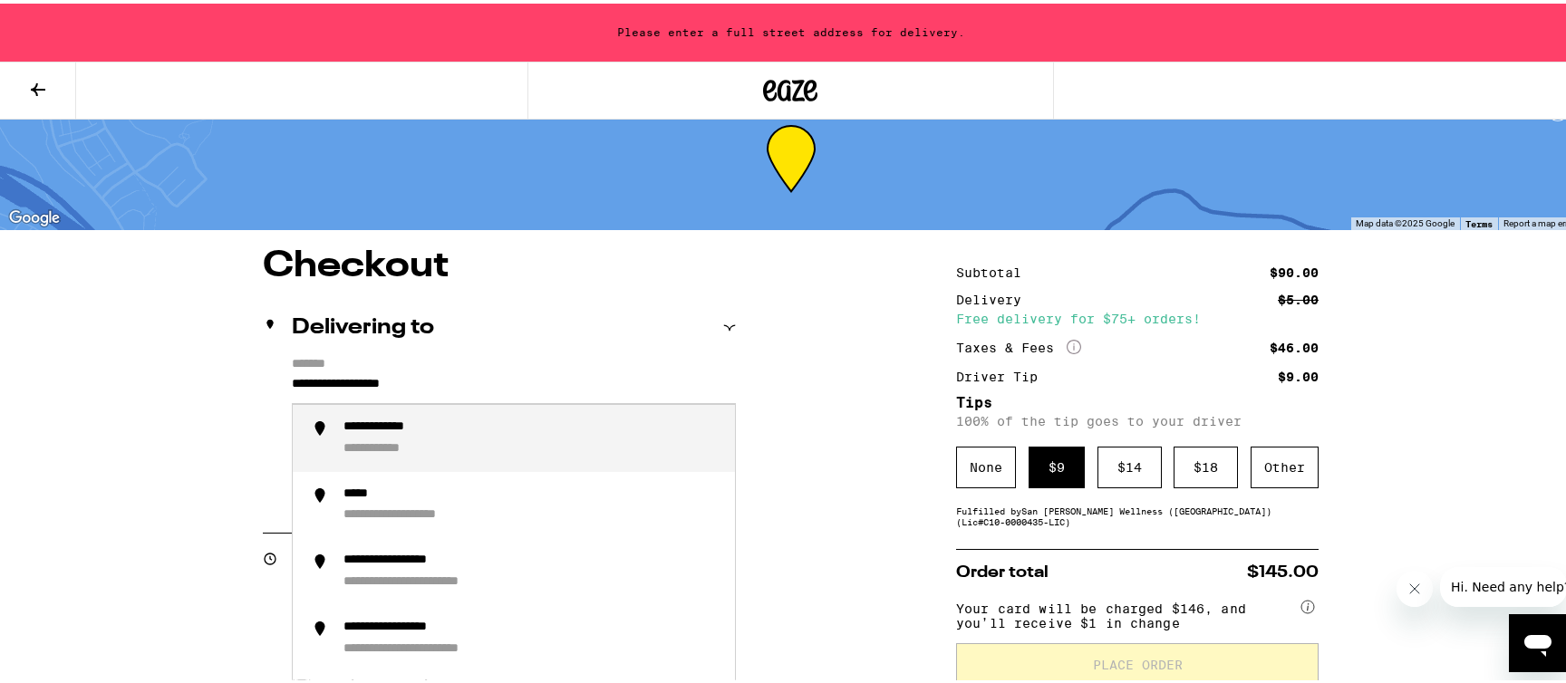
drag, startPoint x: 488, startPoint y: 385, endPoint x: 160, endPoint y: 362, distance: 328.8
click at [292, 370] on input "**********" at bounding box center [514, 385] width 444 height 31
click at [511, 451] on div "**********" at bounding box center [531, 435] width 377 height 38
type input "**********"
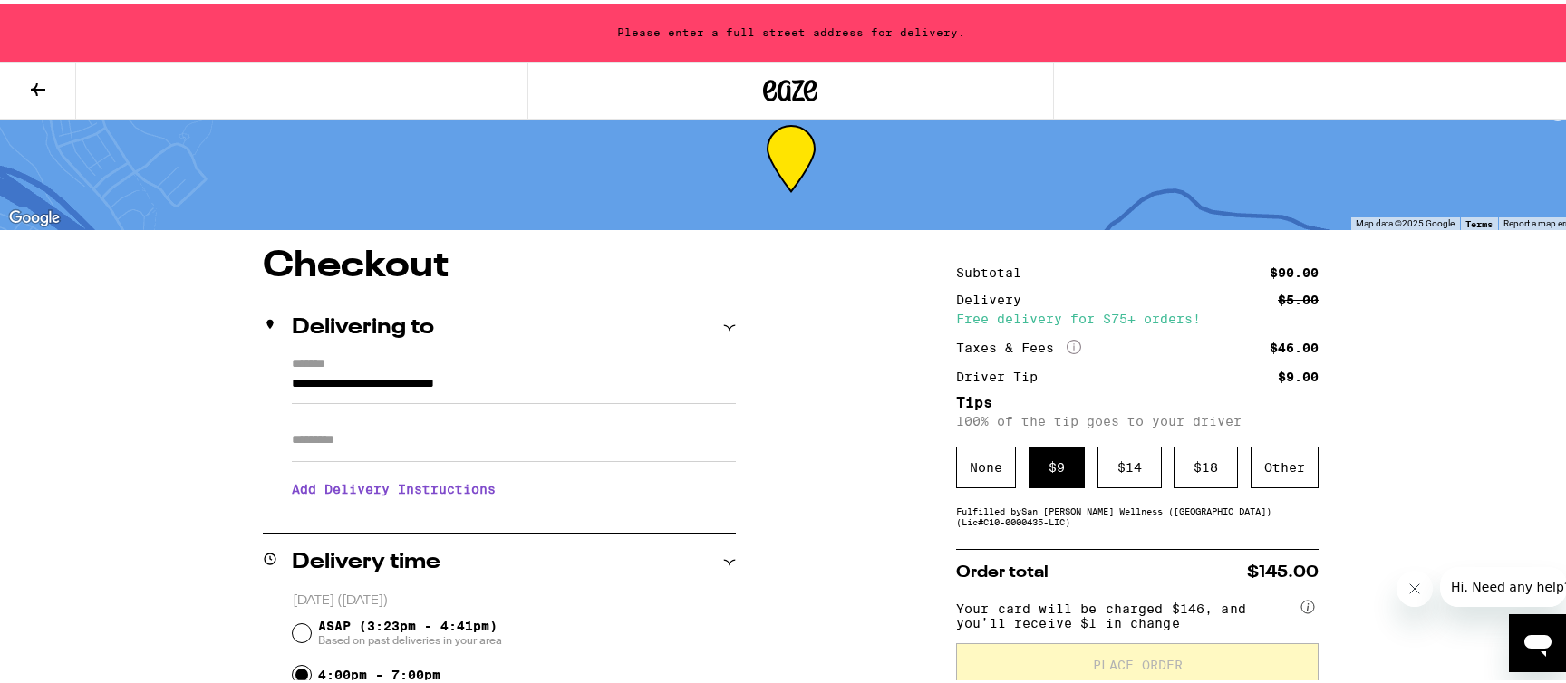
scroll to position [0, 0]
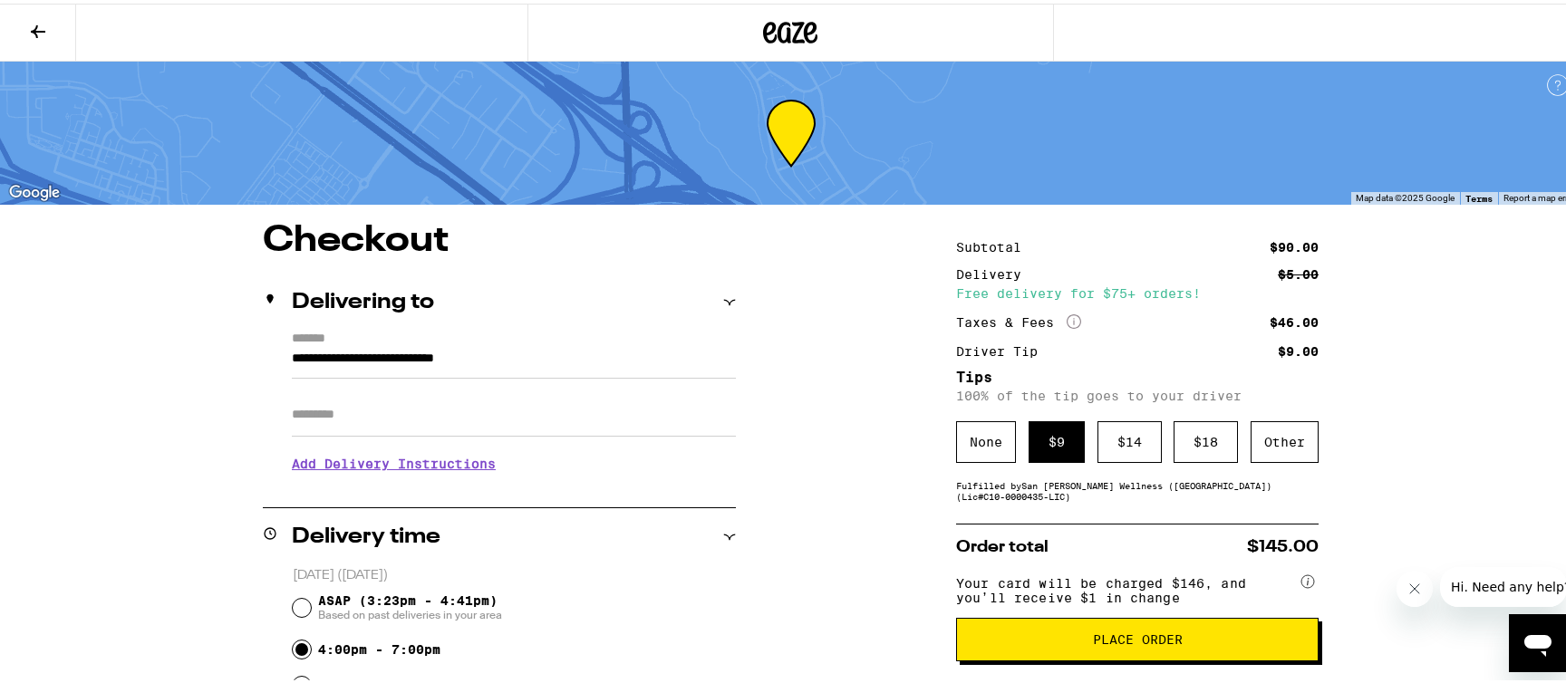
click at [1118, 642] on span "Place Order" at bounding box center [1138, 636] width 90 height 13
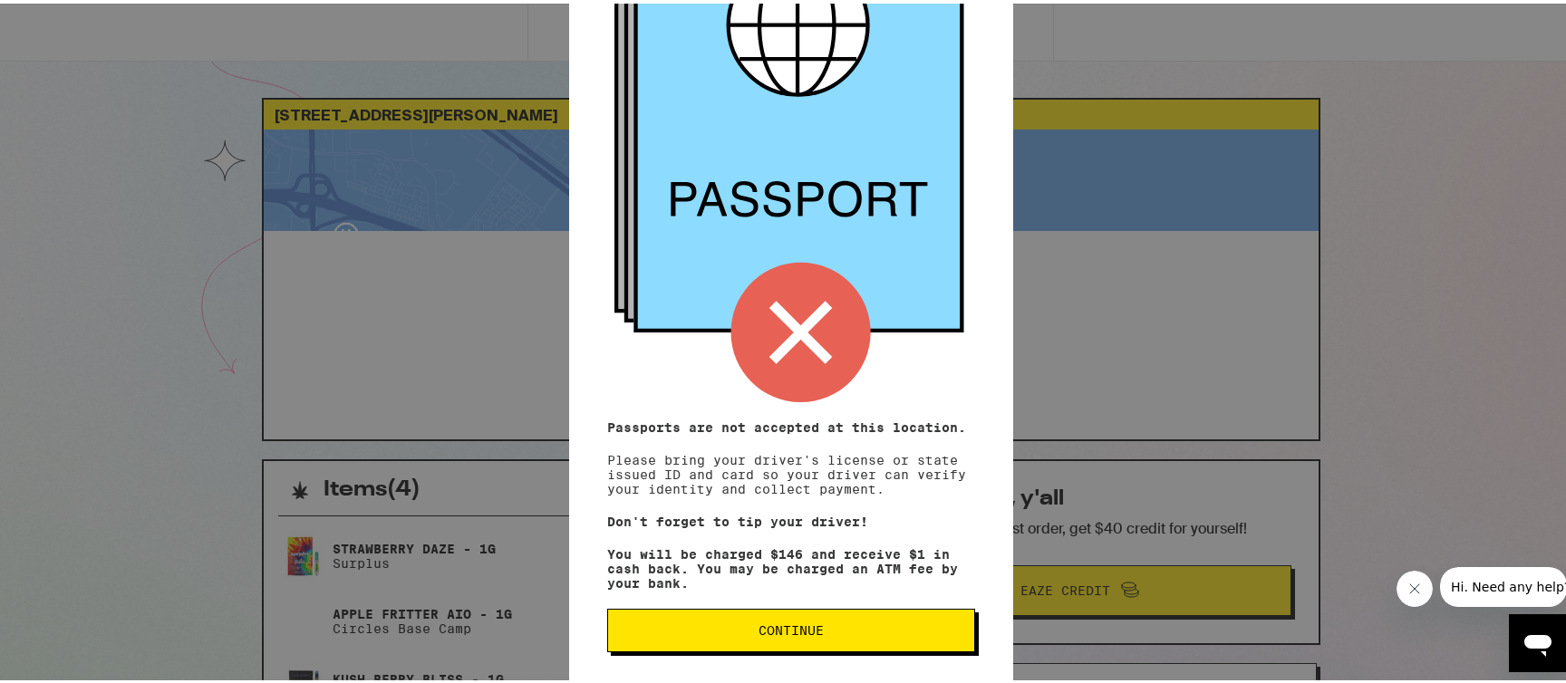
scroll to position [194, 0]
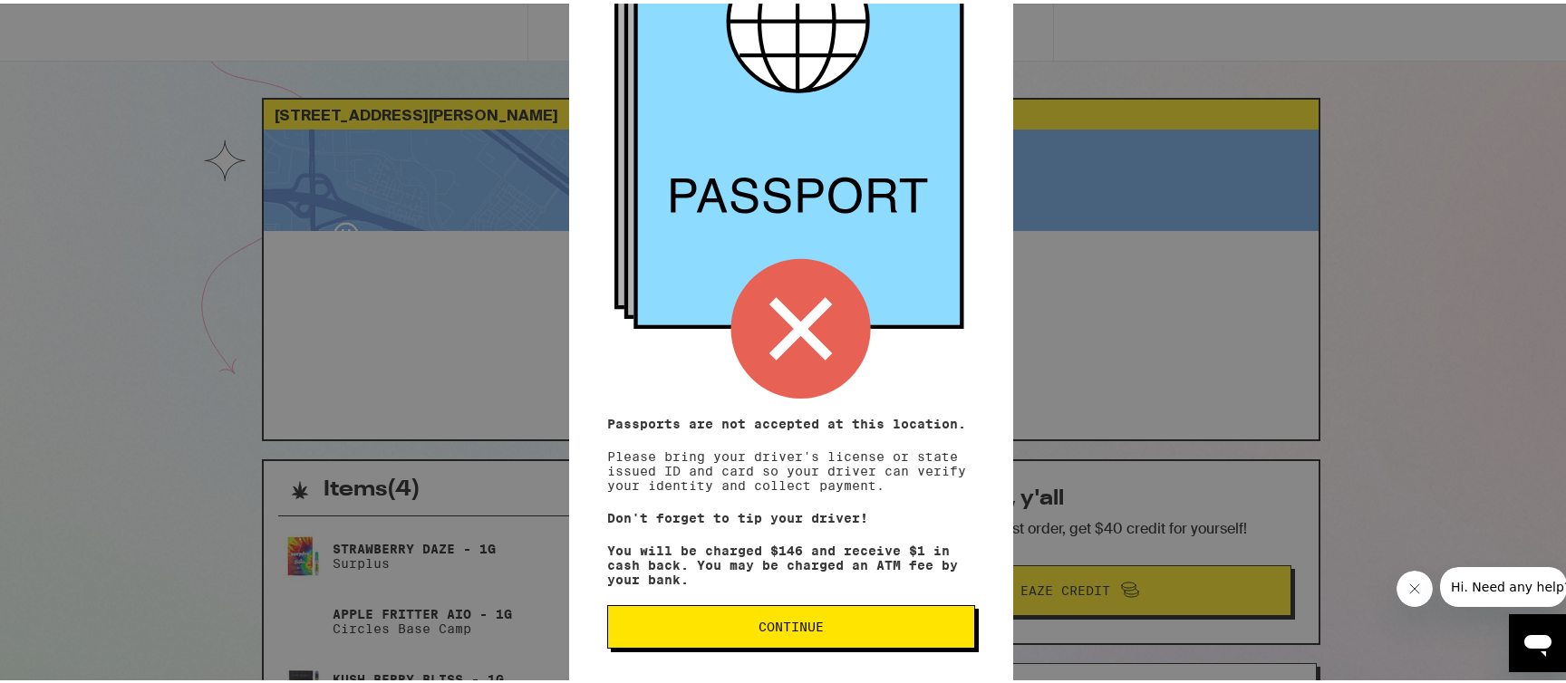
click at [778, 613] on button "Continue" at bounding box center [791, 623] width 368 height 43
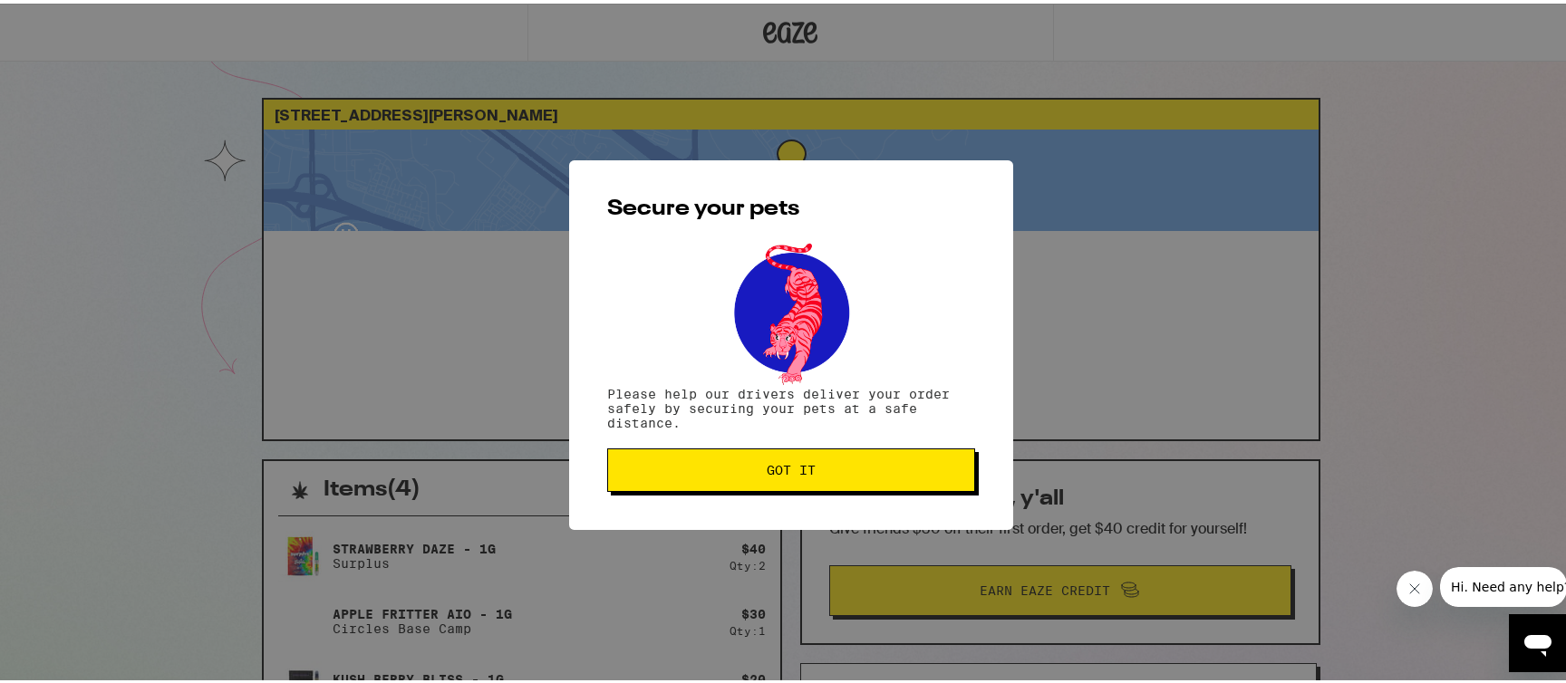
scroll to position [0, 0]
click at [787, 473] on span "Got it" at bounding box center [791, 466] width 49 height 13
